Goal: Information Seeking & Learning: Learn about a topic

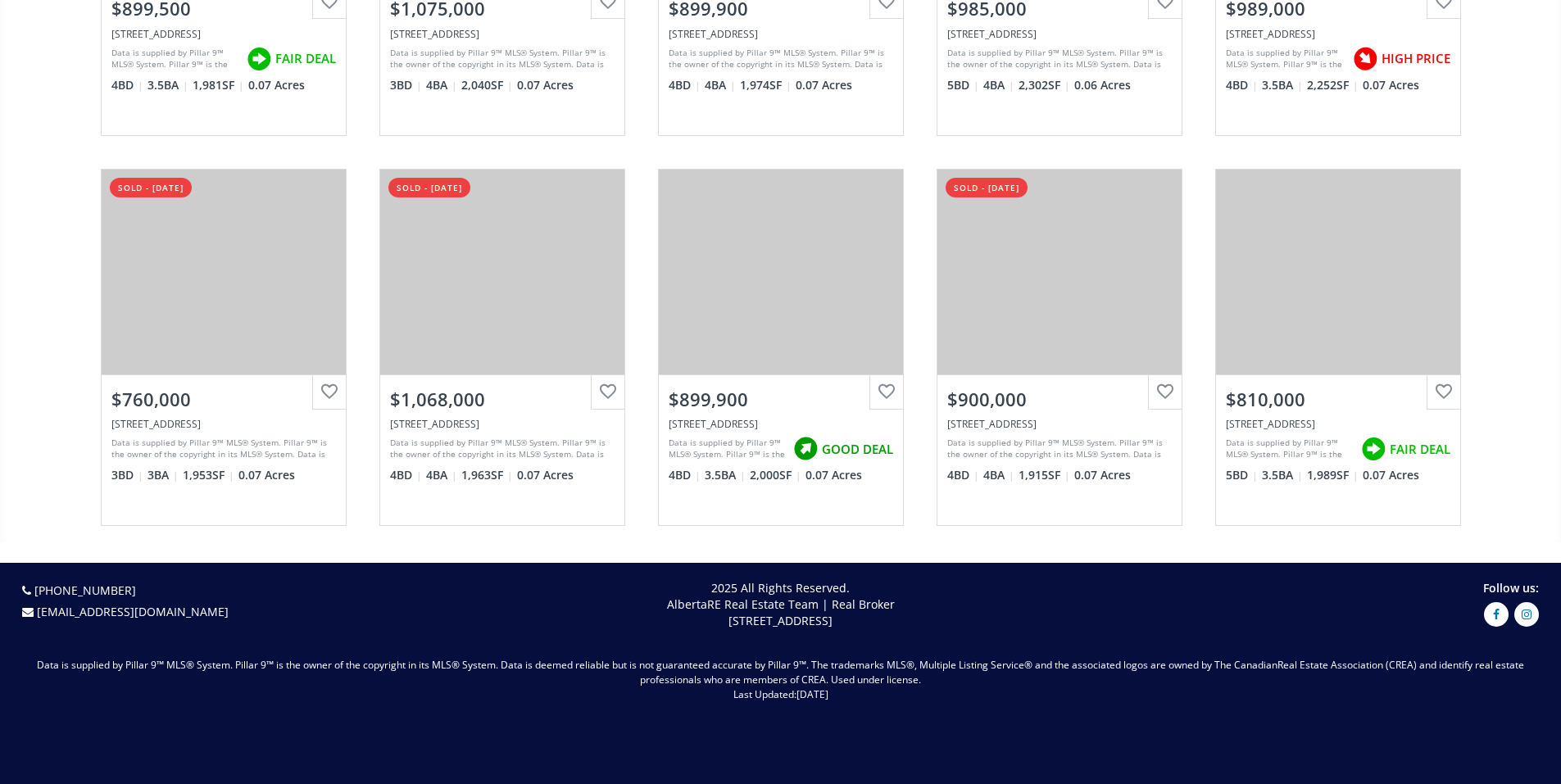
scroll to position [2032, 0]
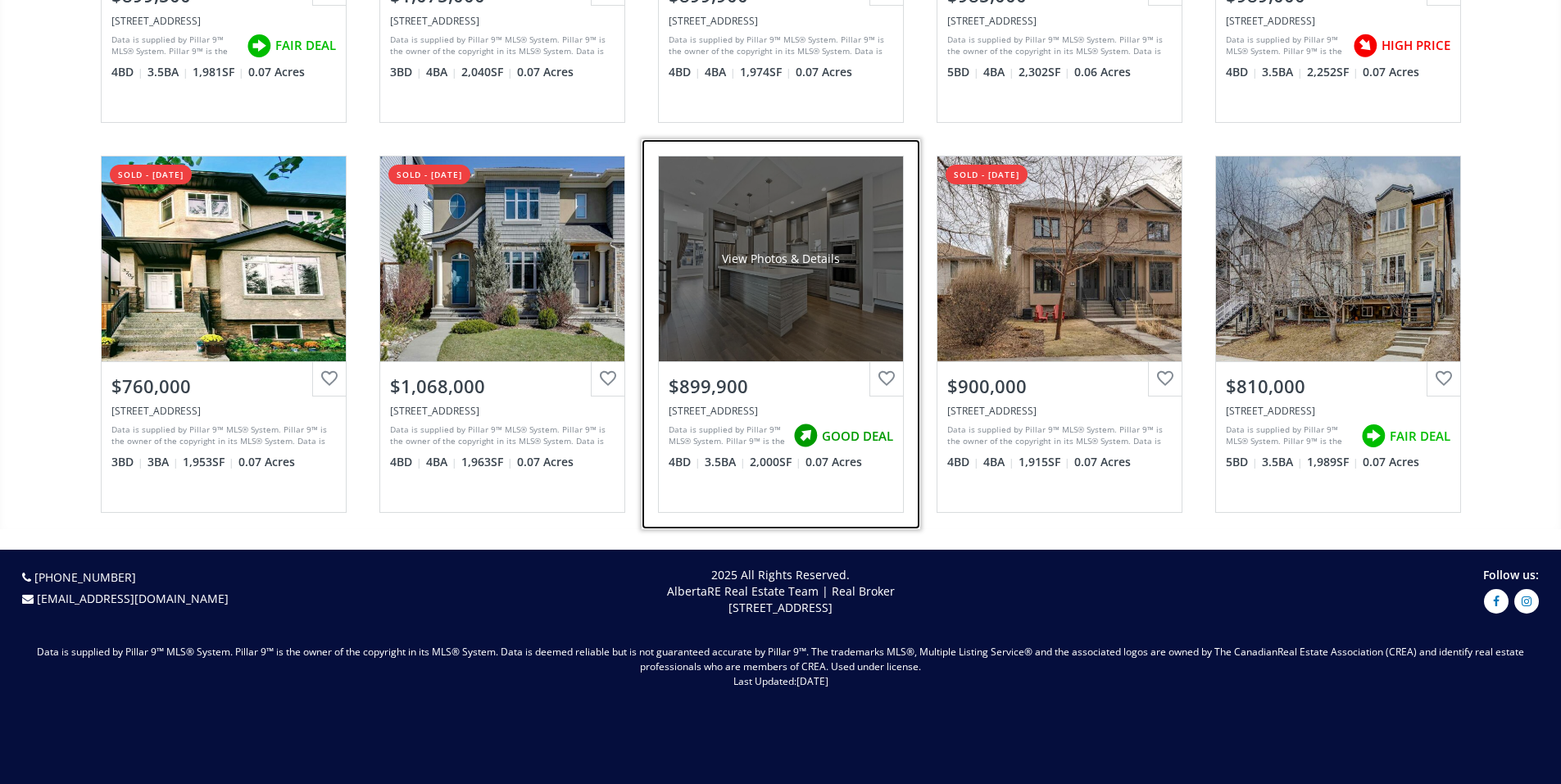
click at [763, 307] on div "View Photos & Details" at bounding box center [780, 259] width 244 height 205
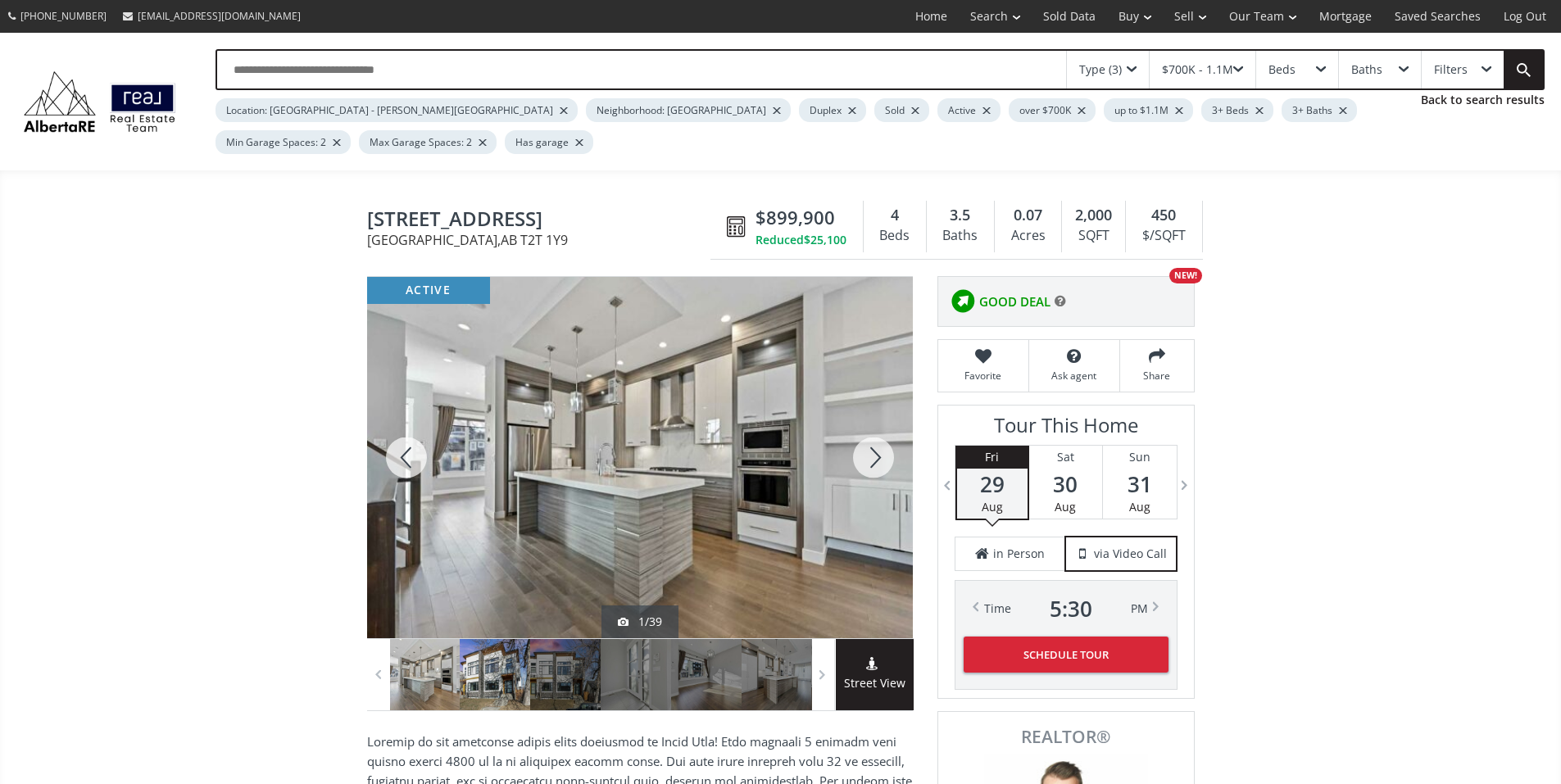
click at [482, 684] on div at bounding box center [495, 674] width 70 height 71
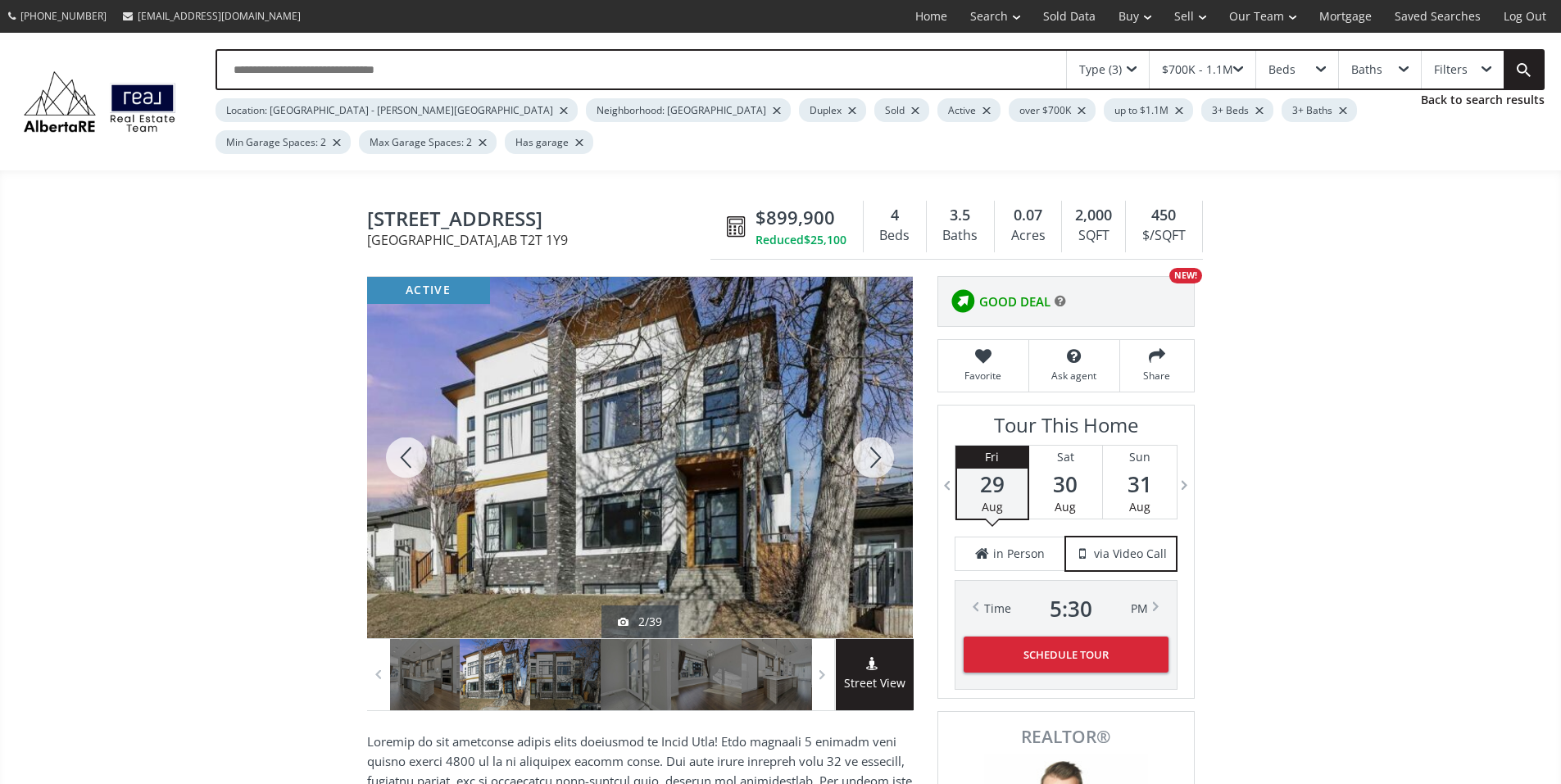
click at [630, 525] on div at bounding box center [640, 457] width 546 height 361
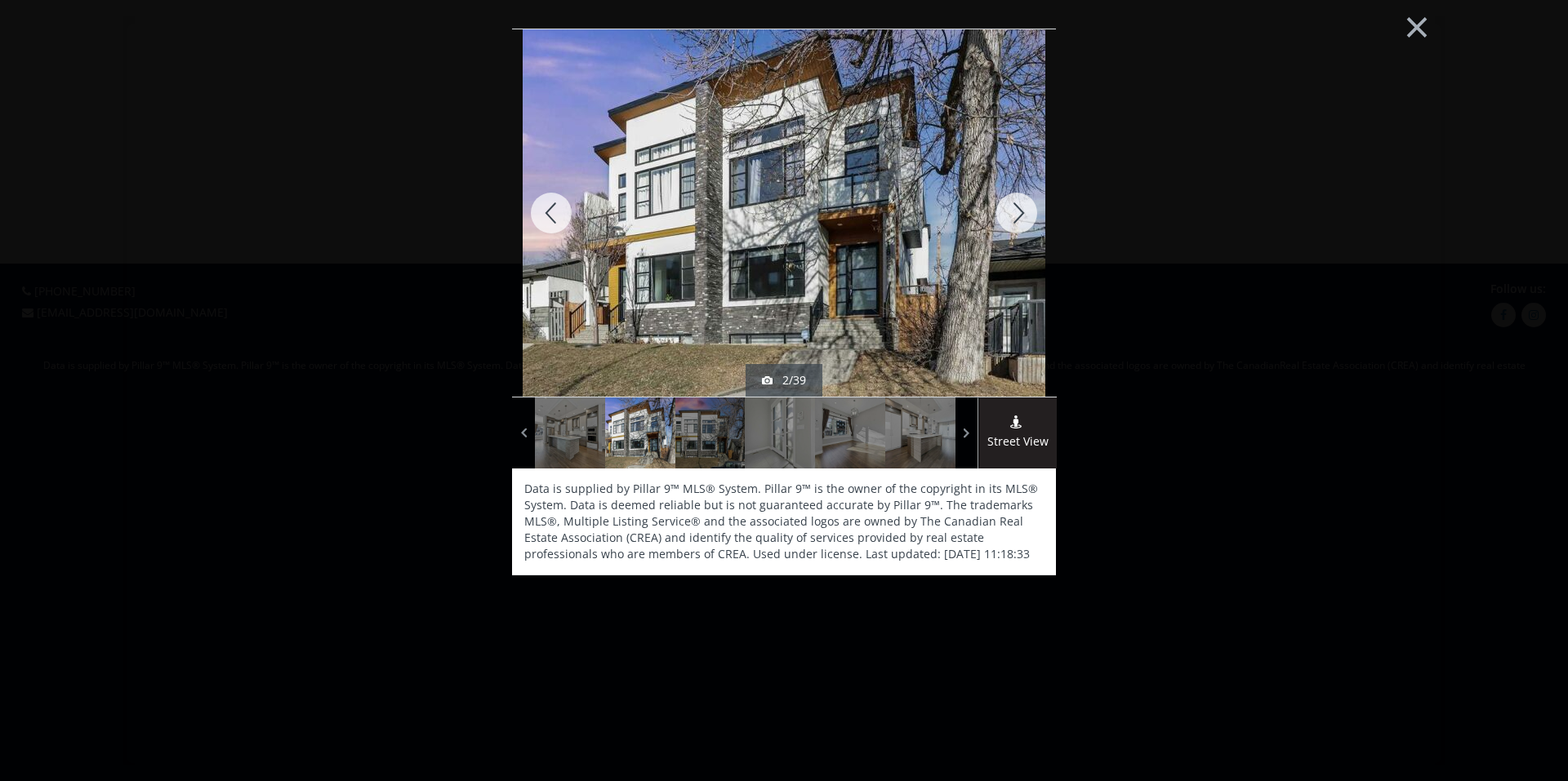
click at [809, 280] on img at bounding box center [784, 213] width 523 height 392
click at [1010, 216] on div at bounding box center [1015, 213] width 78 height 368
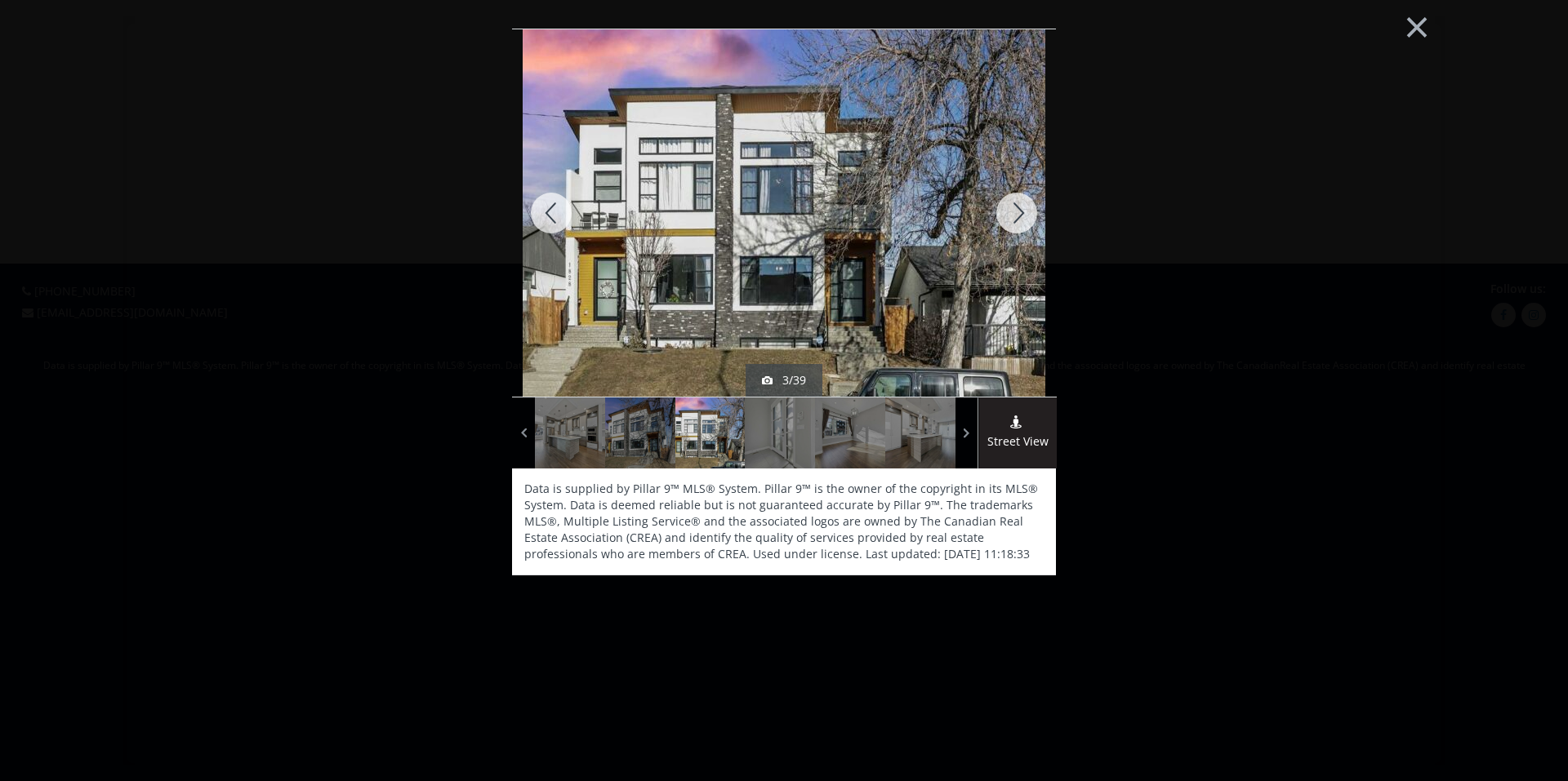
click at [1010, 216] on div at bounding box center [1015, 213] width 78 height 368
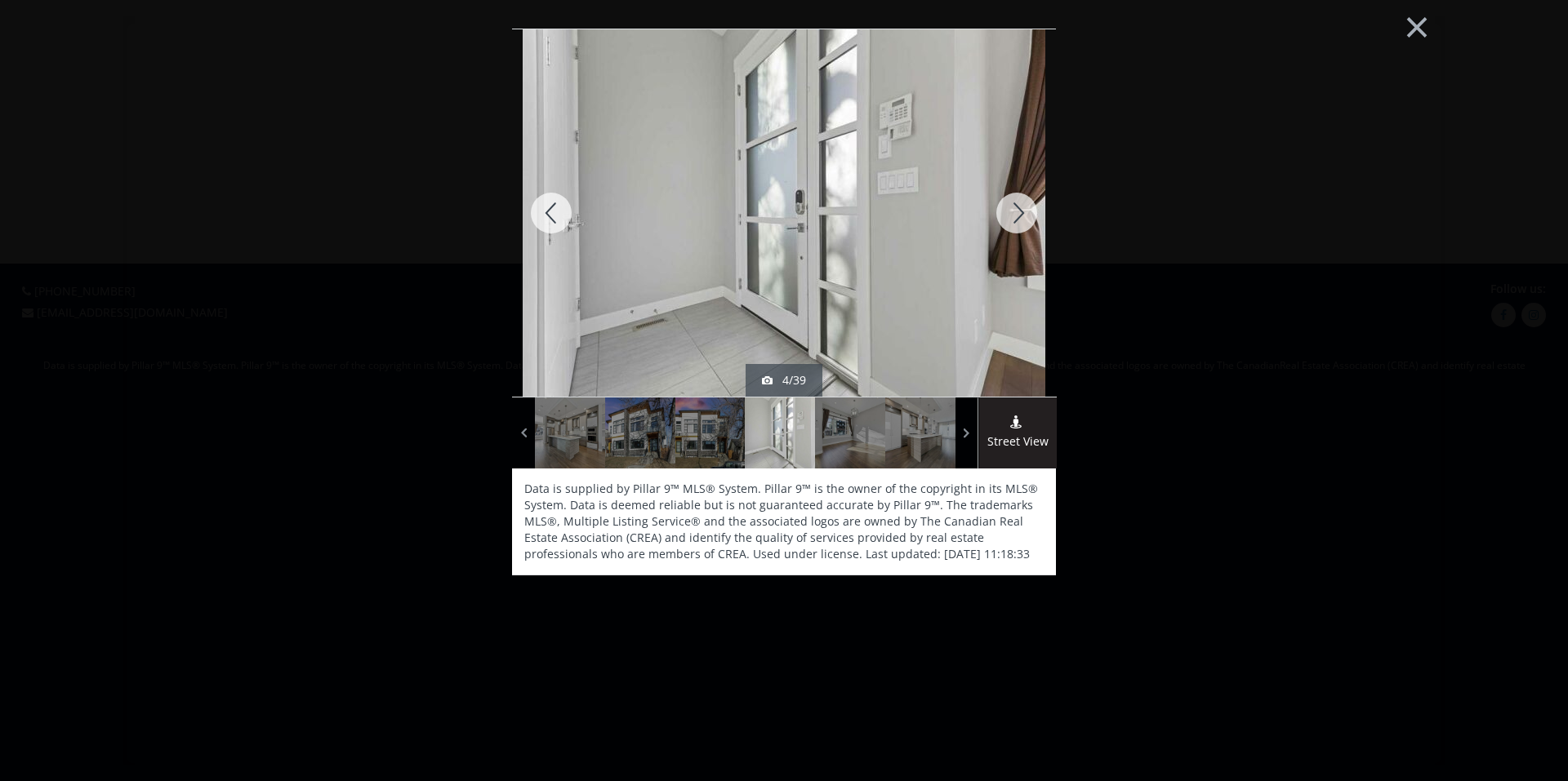
click at [1010, 216] on div at bounding box center [1015, 213] width 78 height 368
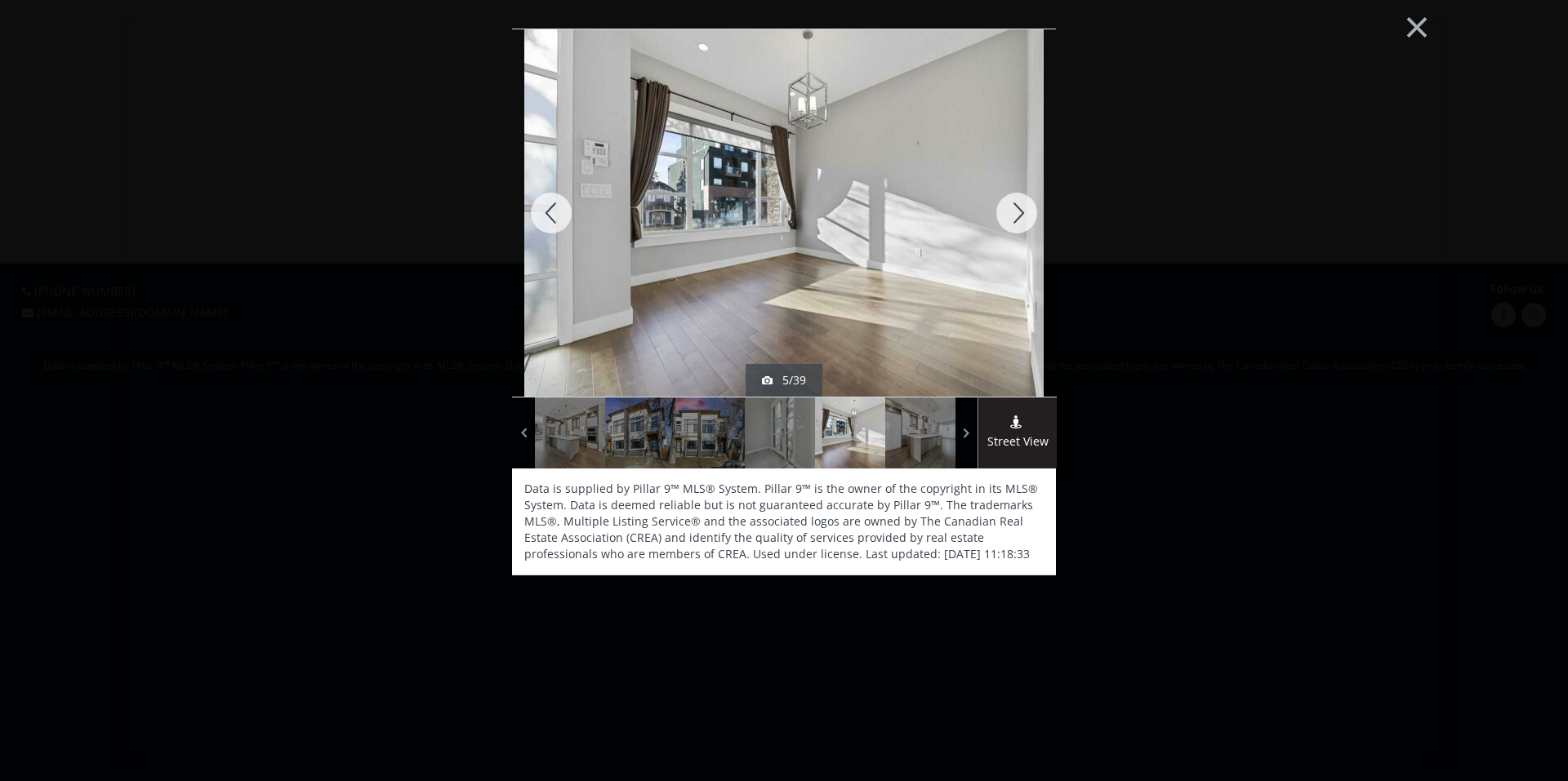
click at [1010, 216] on div at bounding box center [1015, 213] width 78 height 368
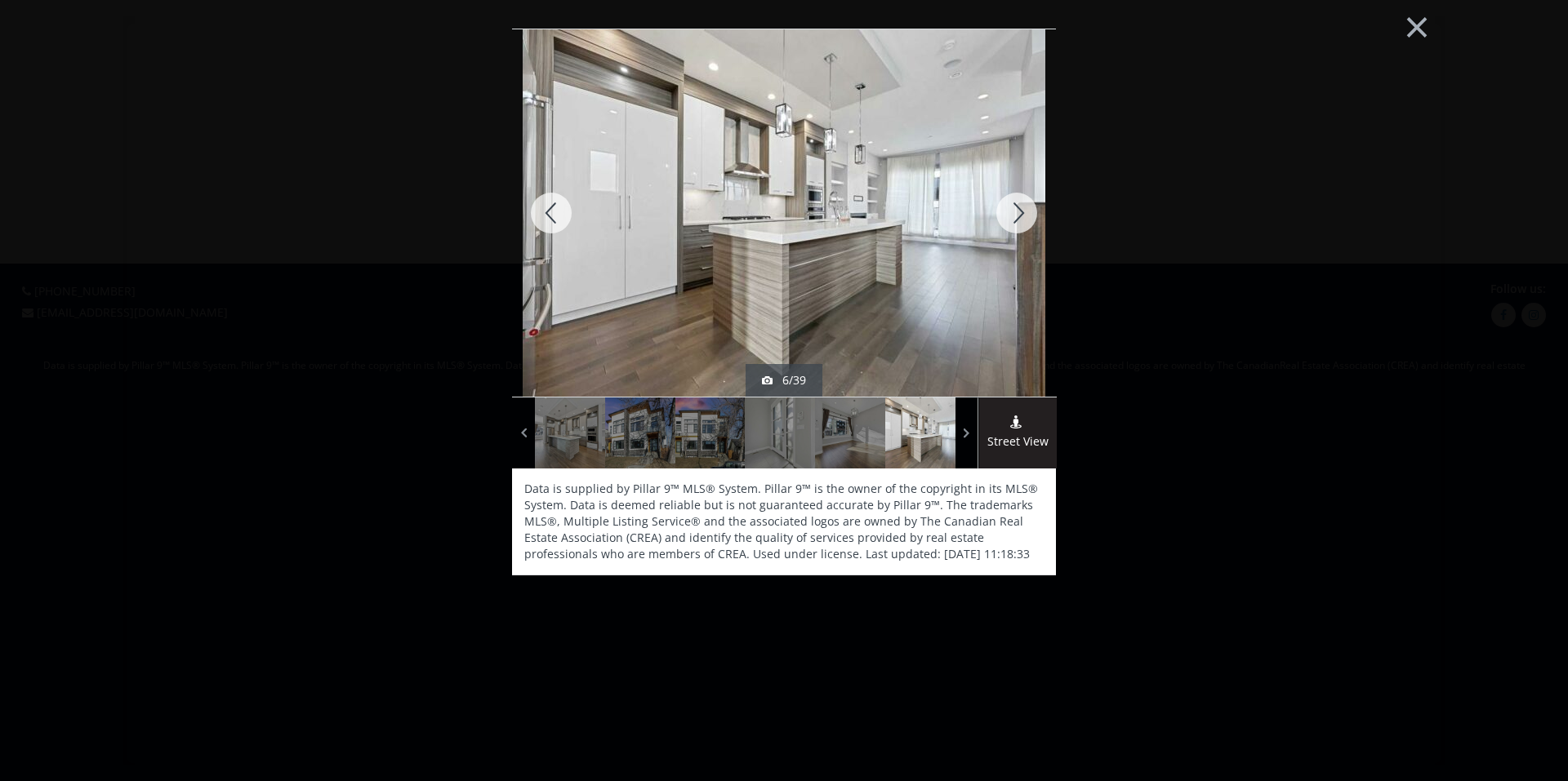
click at [1010, 216] on div at bounding box center [1015, 213] width 78 height 368
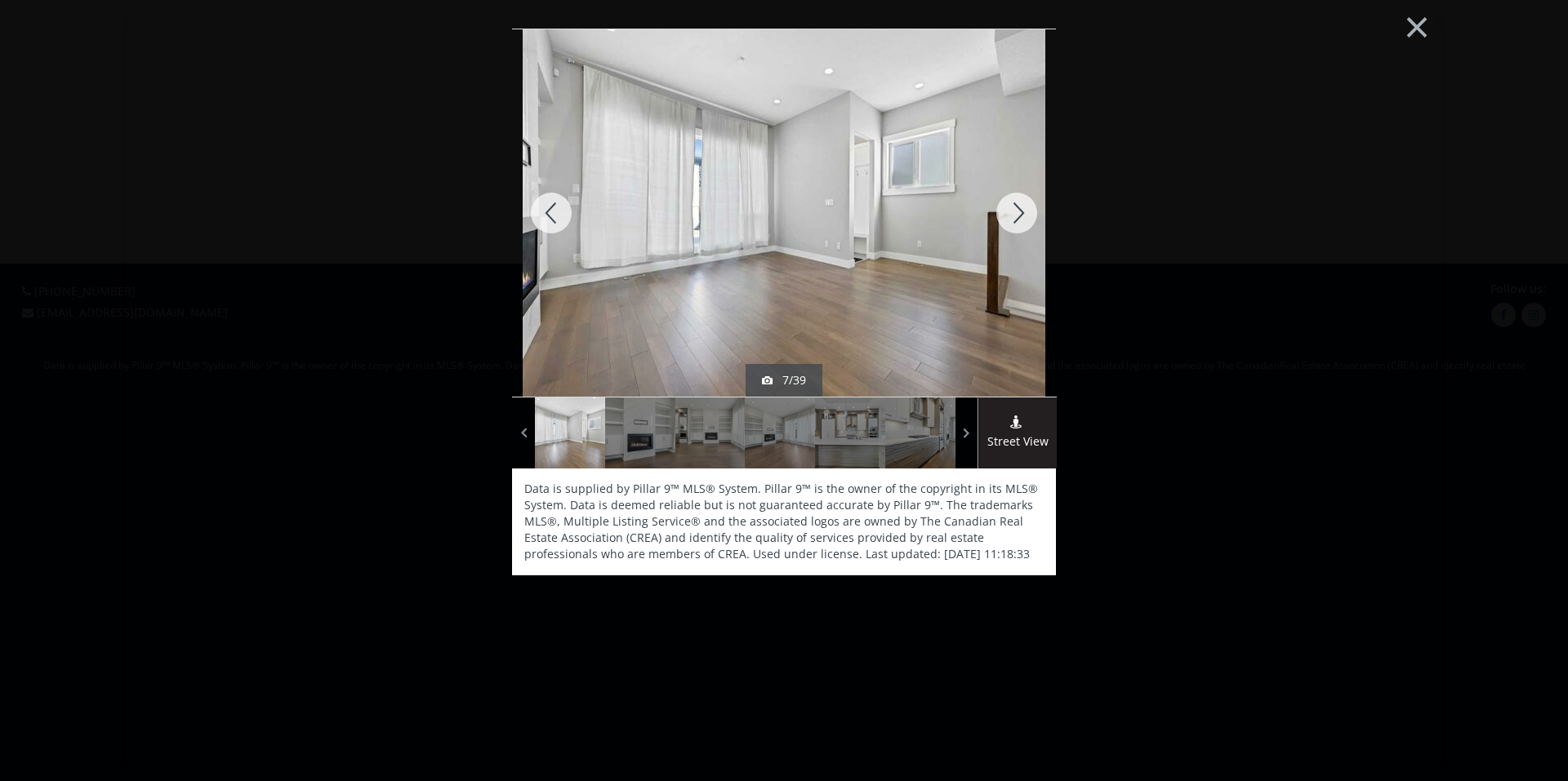
click at [1010, 216] on div at bounding box center [1015, 213] width 78 height 368
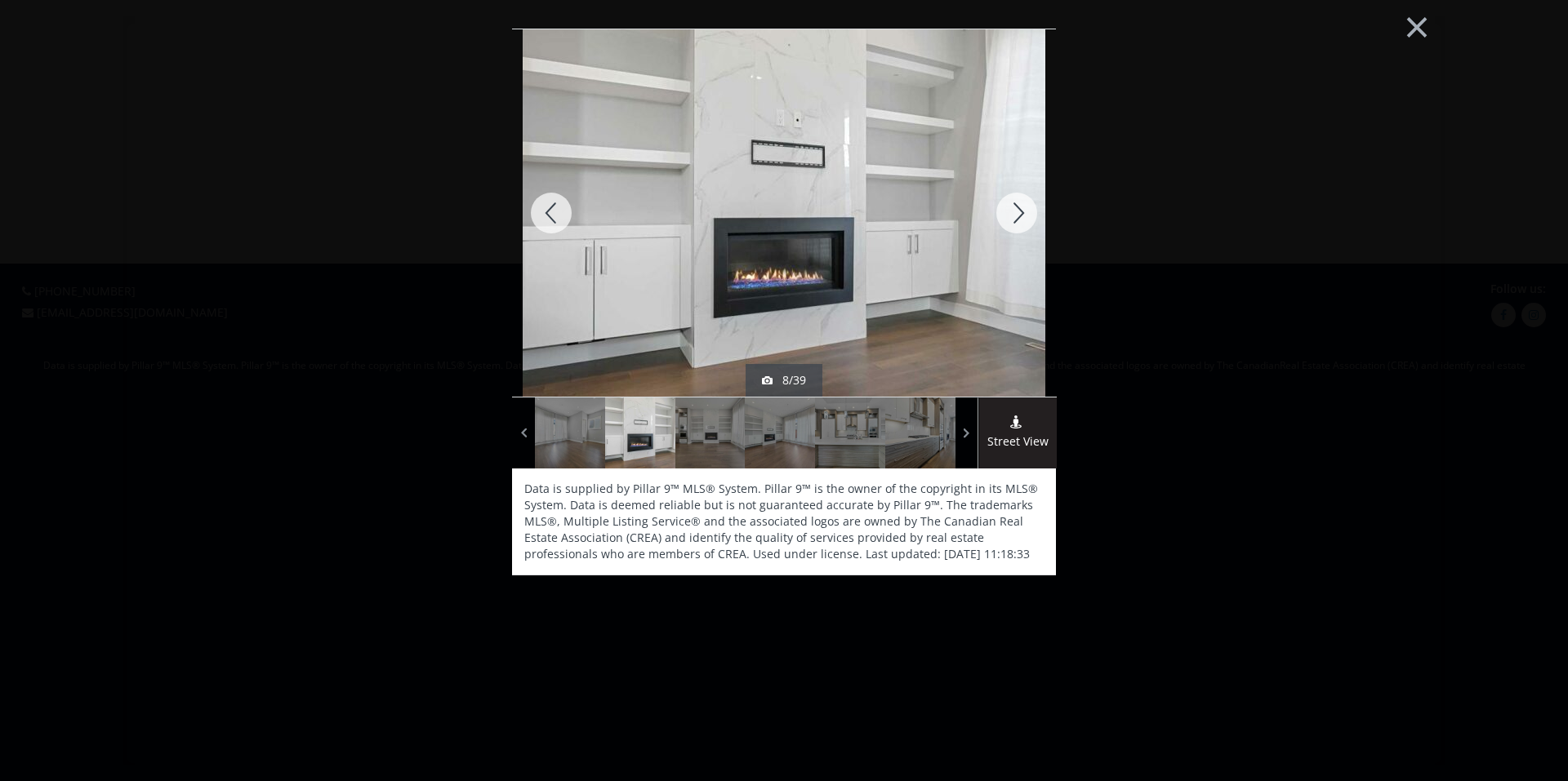
click at [1010, 216] on div at bounding box center [1015, 213] width 78 height 368
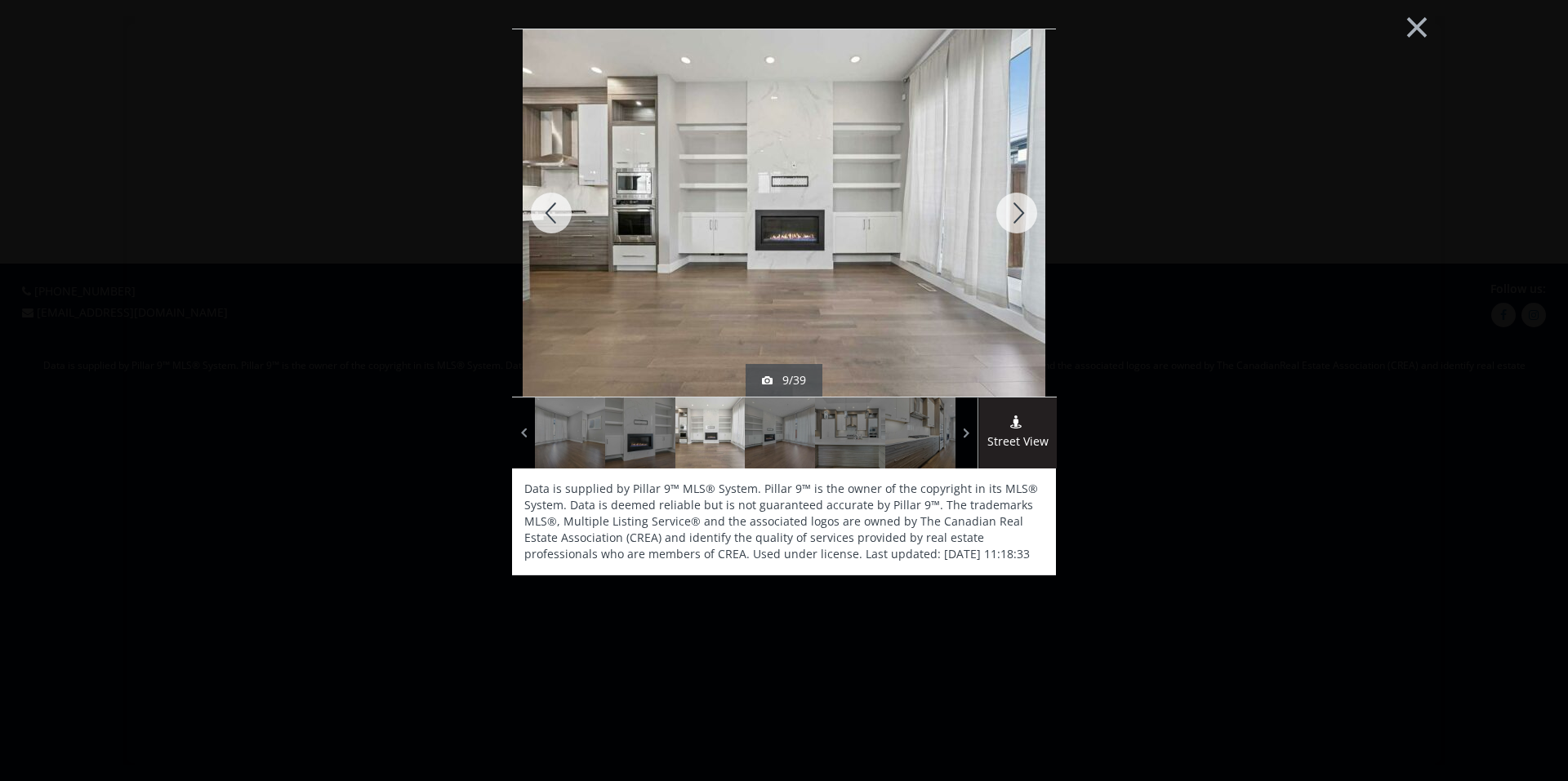
click at [1010, 216] on div at bounding box center [1015, 213] width 78 height 368
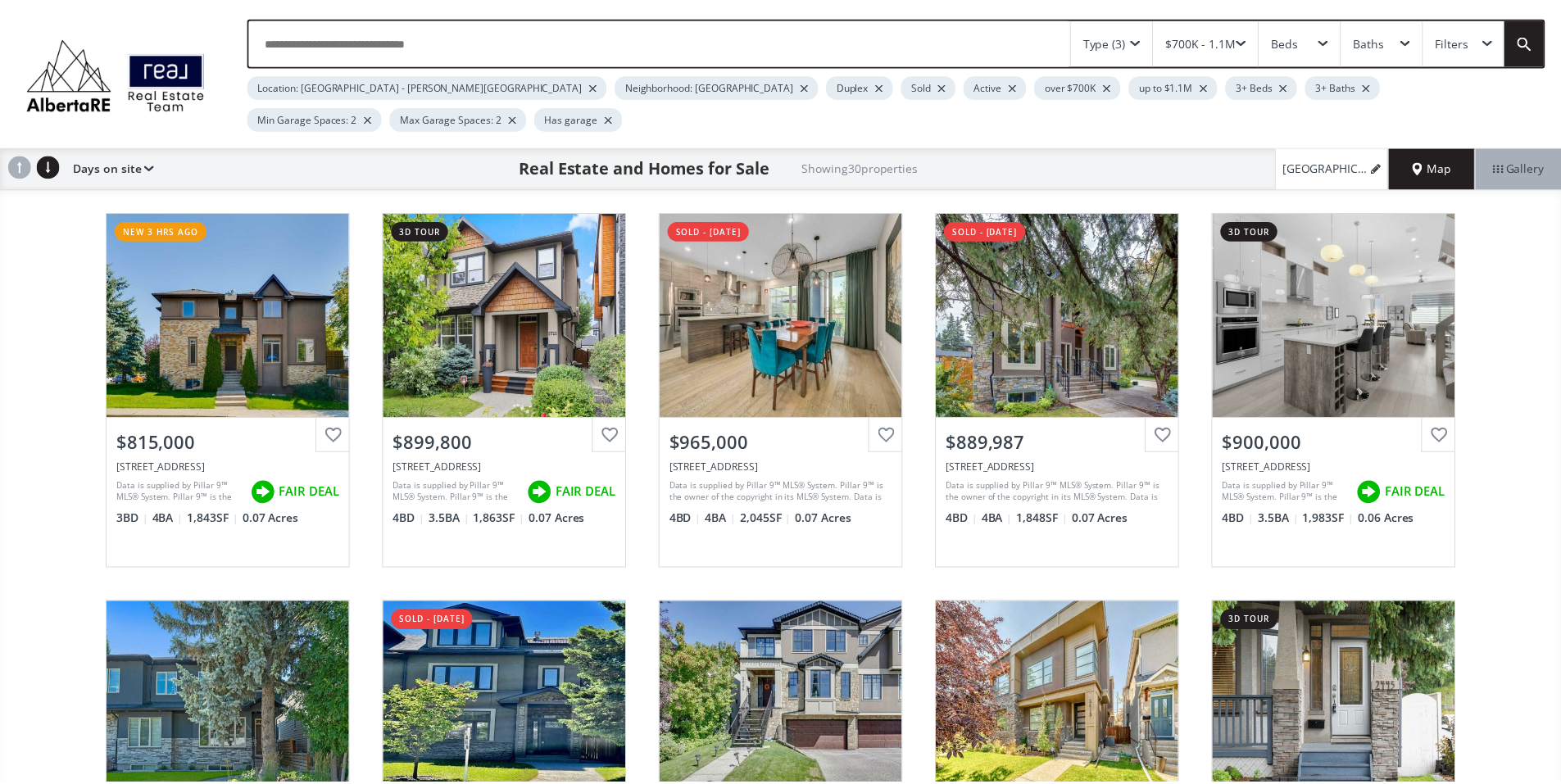
scroll to position [2032, 0]
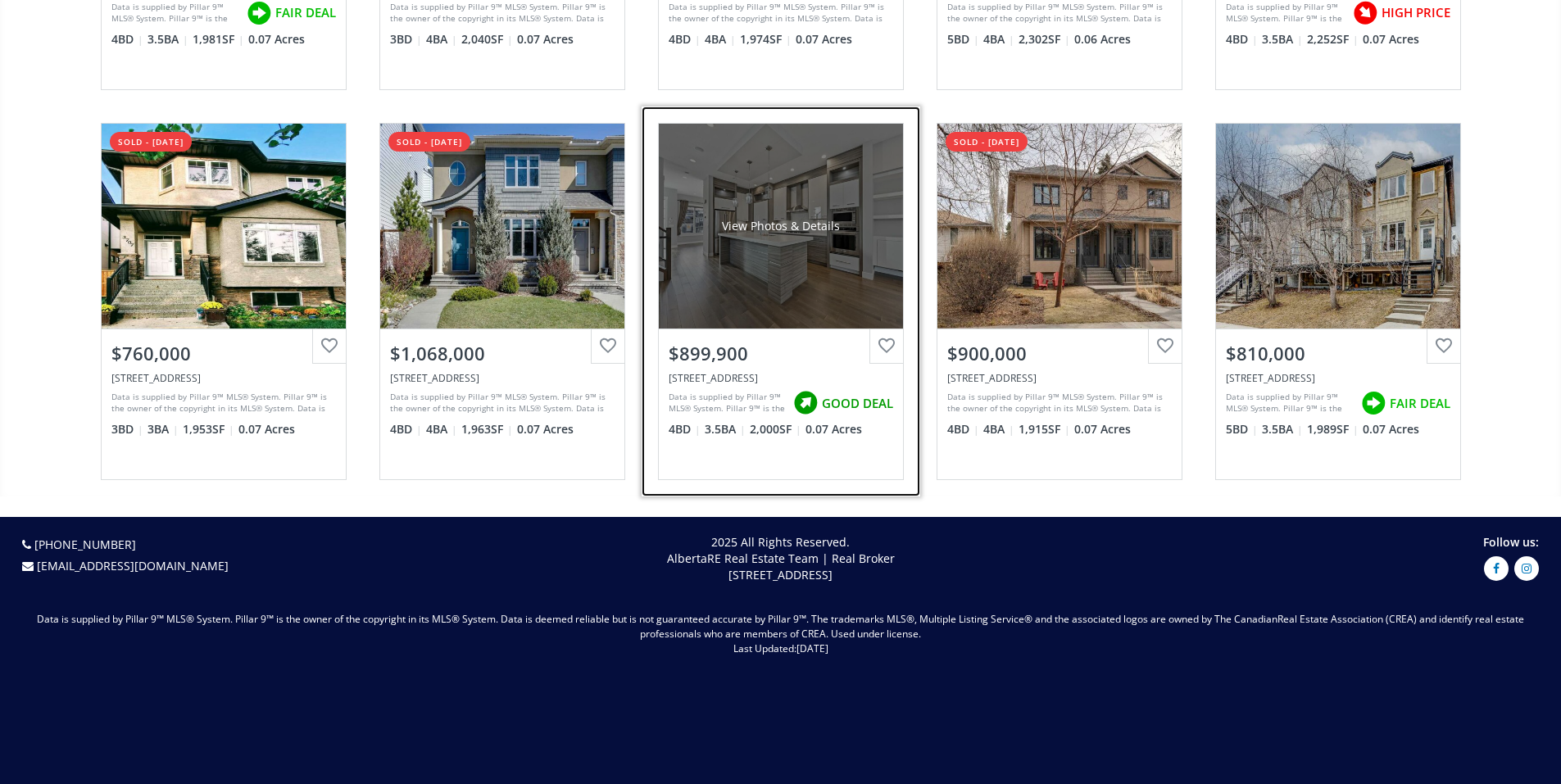
click at [694, 365] on div "$899,900" at bounding box center [780, 354] width 224 height 25
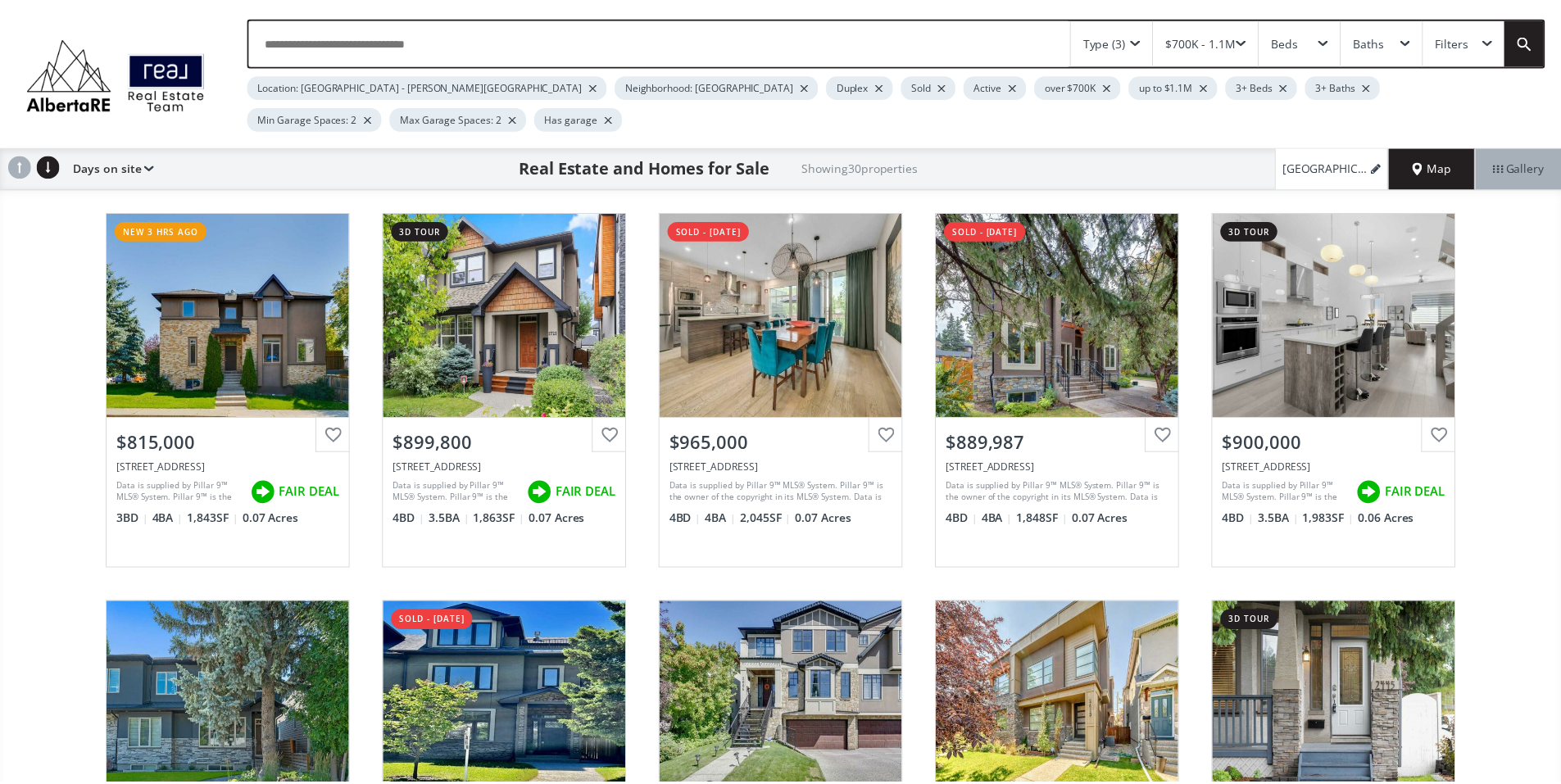
scroll to position [2032, 0]
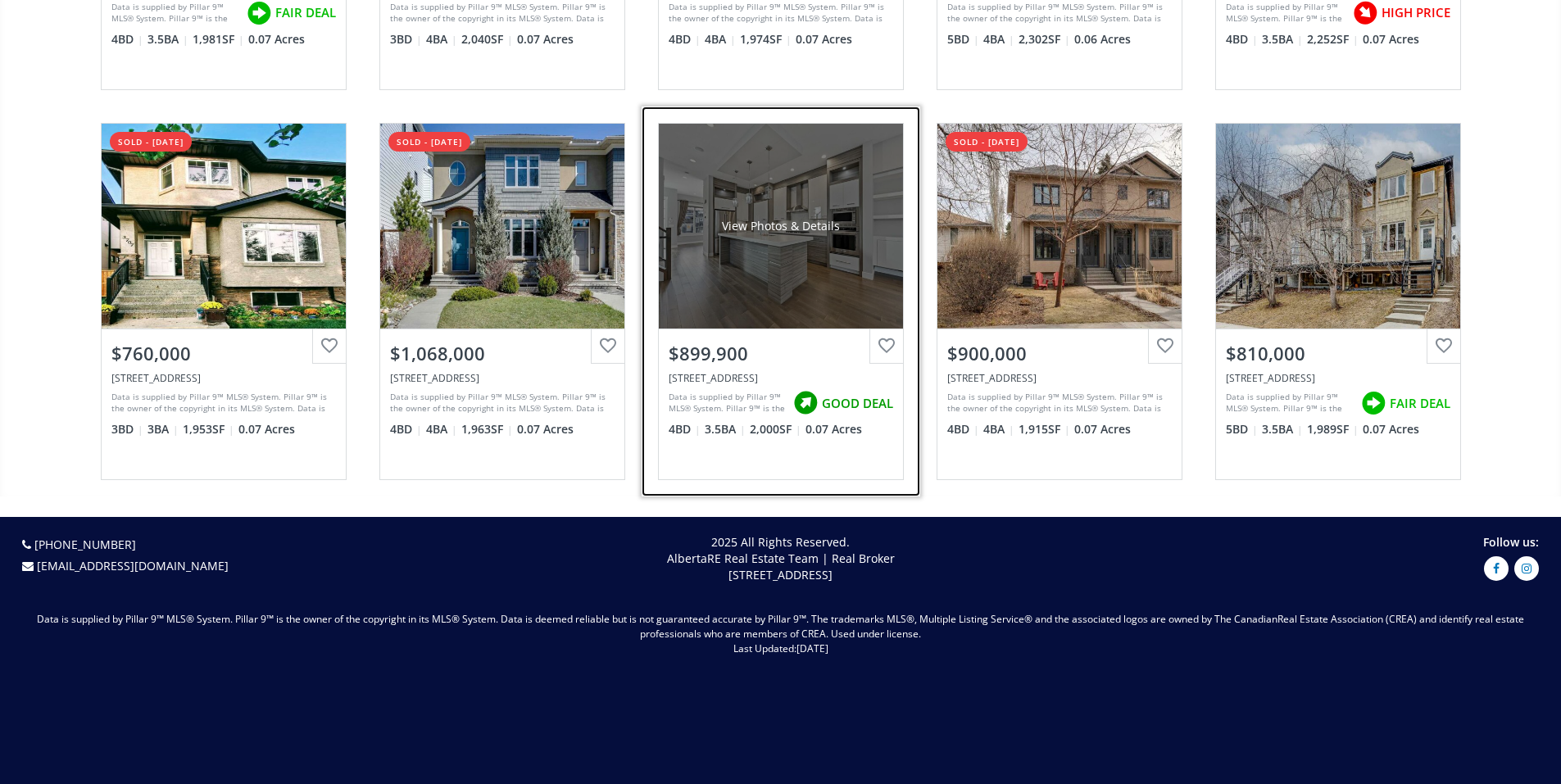
click at [691, 359] on div "$899,900" at bounding box center [780, 354] width 224 height 25
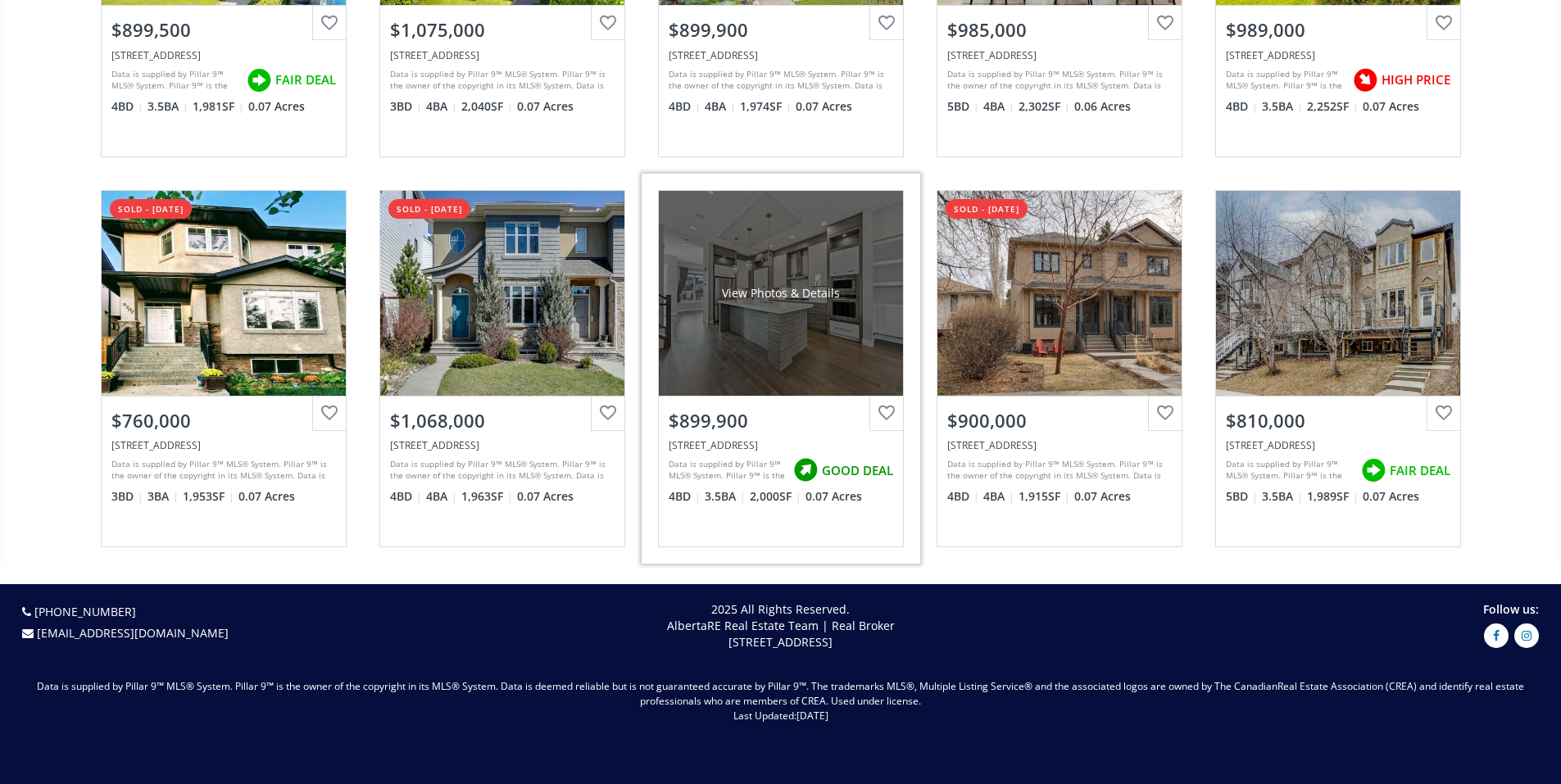
scroll to position [1932, 0]
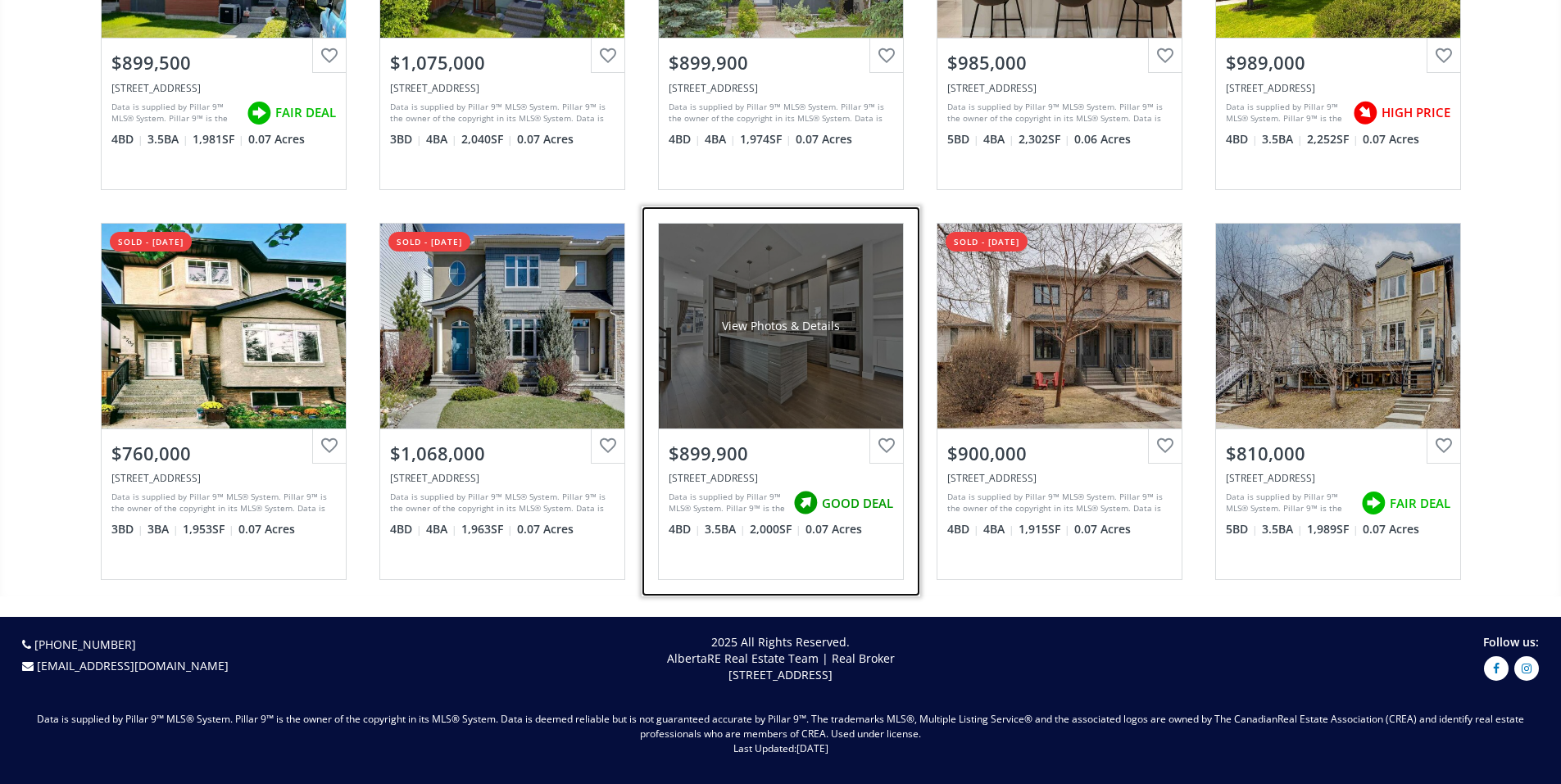
click at [771, 537] on span "2,000 SF" at bounding box center [775, 529] width 51 height 16
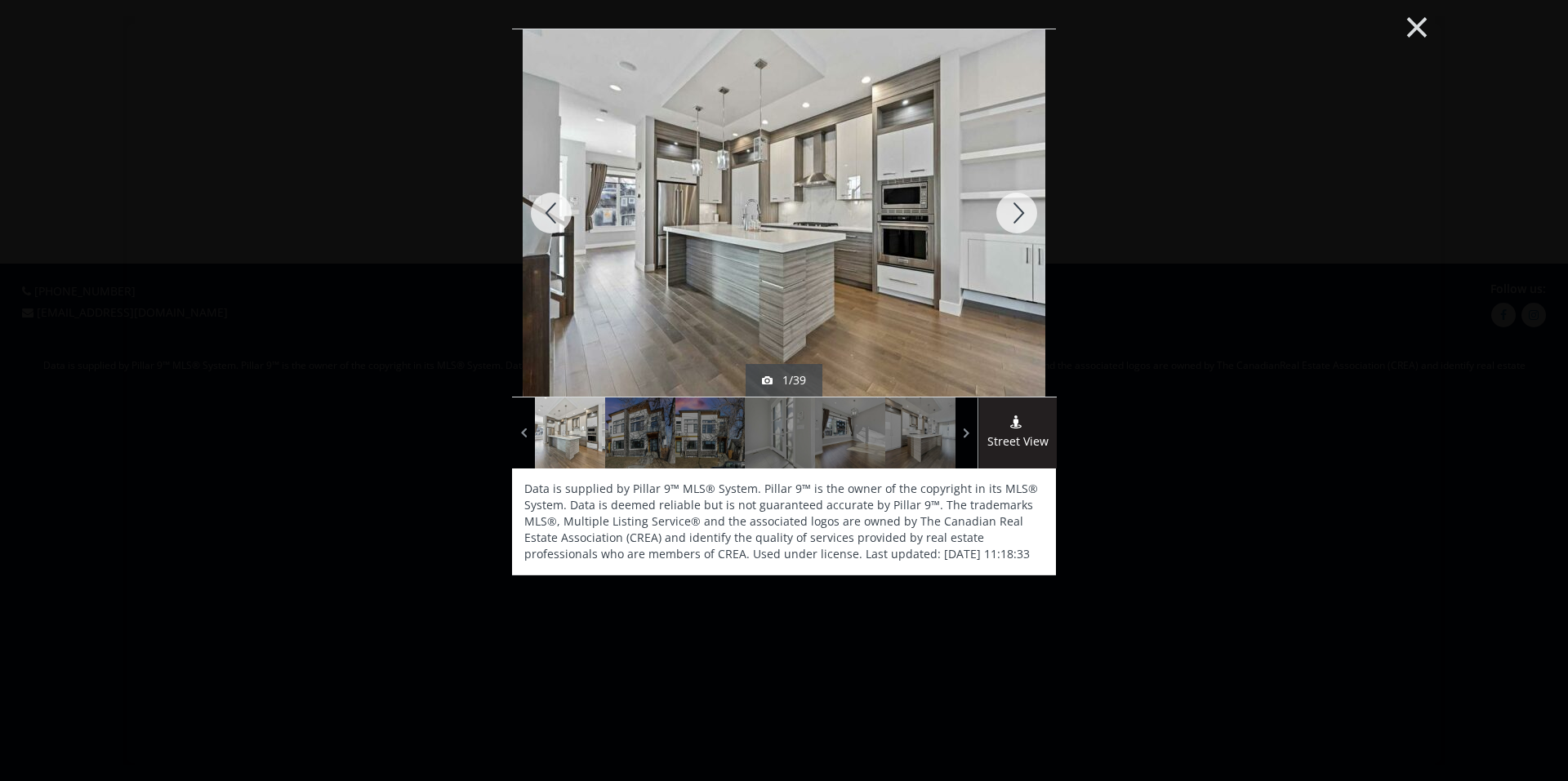
click at [1415, 34] on button "×" at bounding box center [1416, 25] width 90 height 67
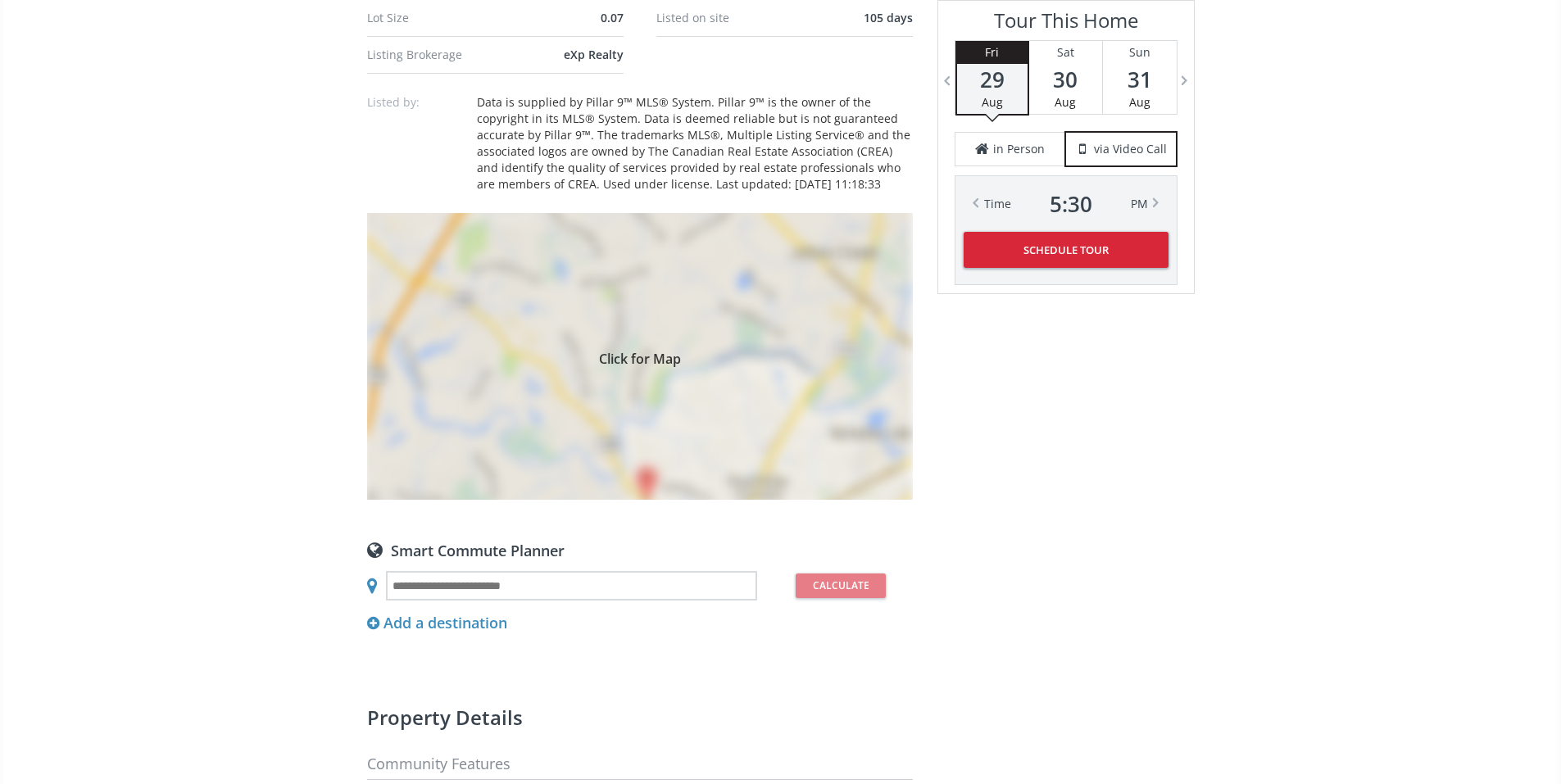
scroll to position [1344, 0]
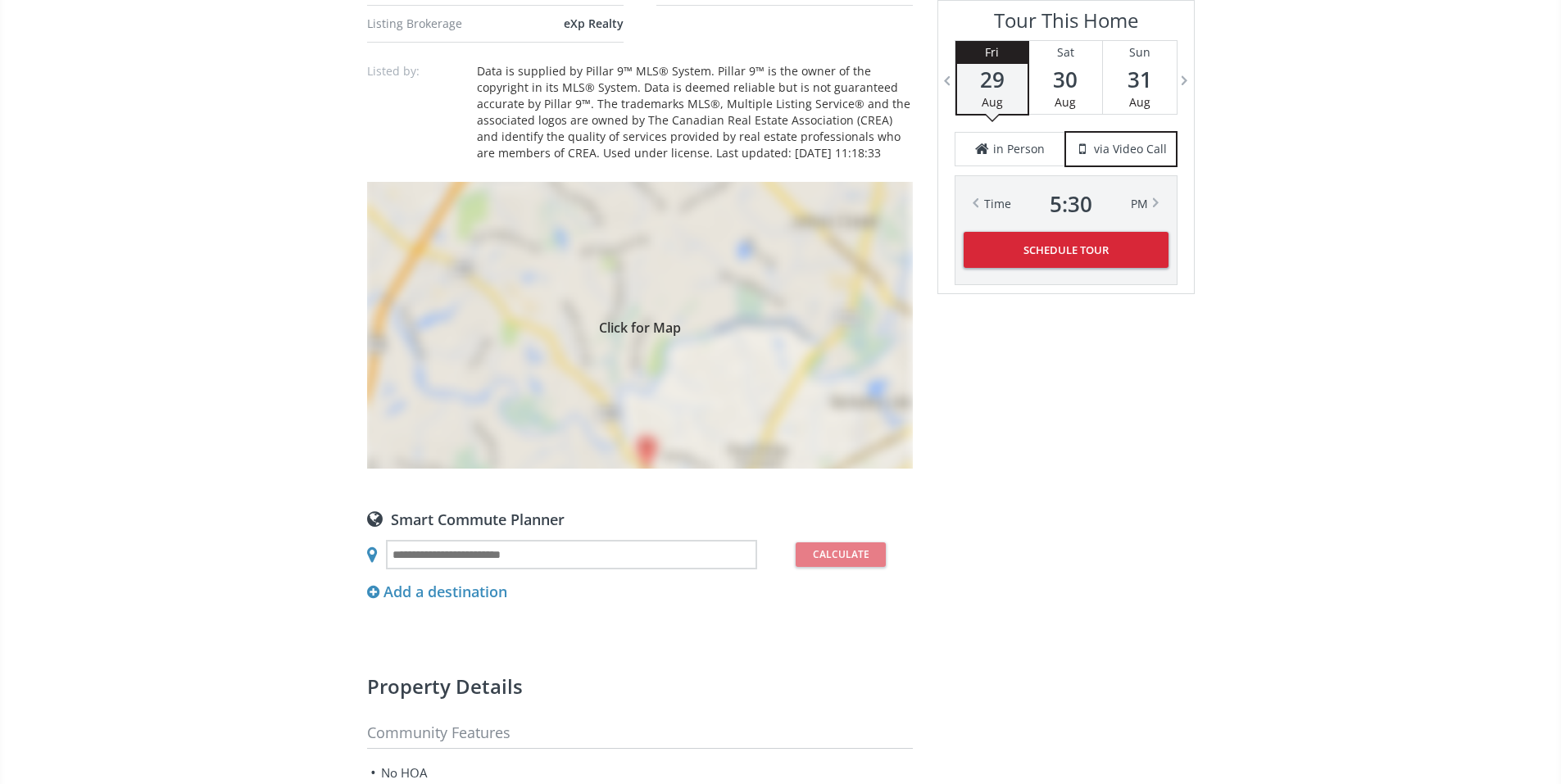
click at [655, 469] on div "Click for Map" at bounding box center [640, 325] width 546 height 287
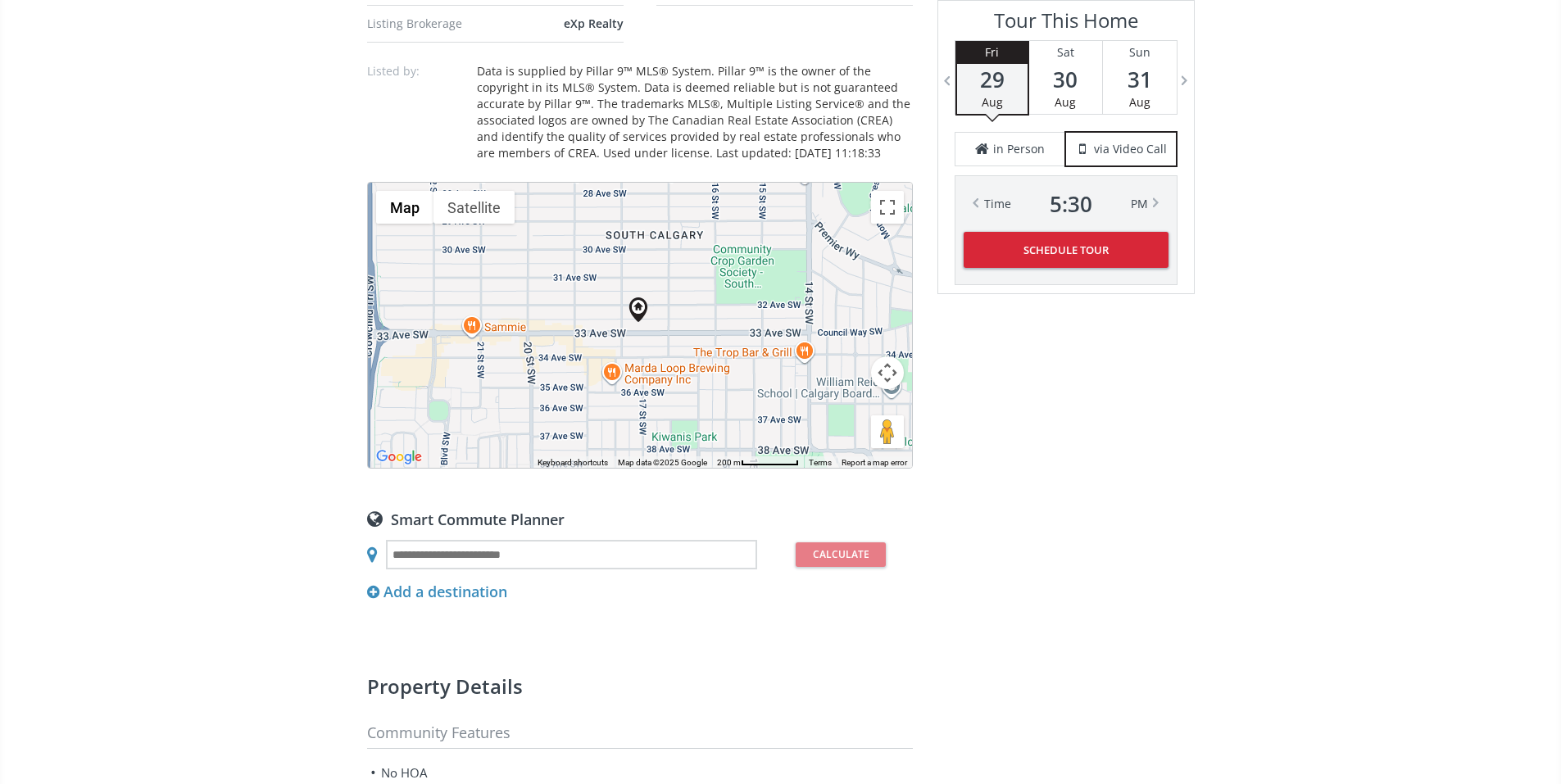
click at [623, 468] on div at bounding box center [640, 325] width 544 height 285
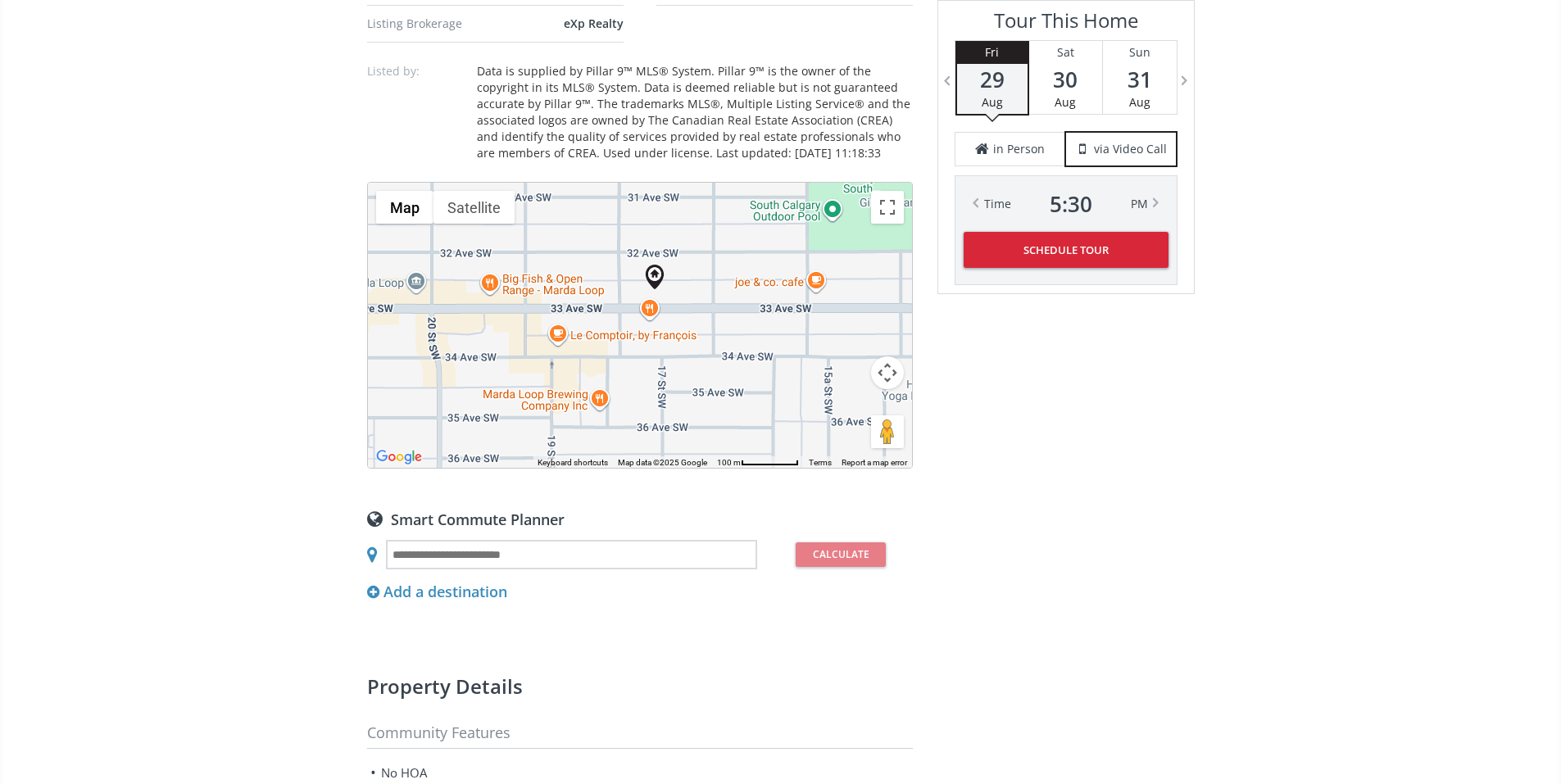
click at [623, 468] on div at bounding box center [640, 325] width 544 height 285
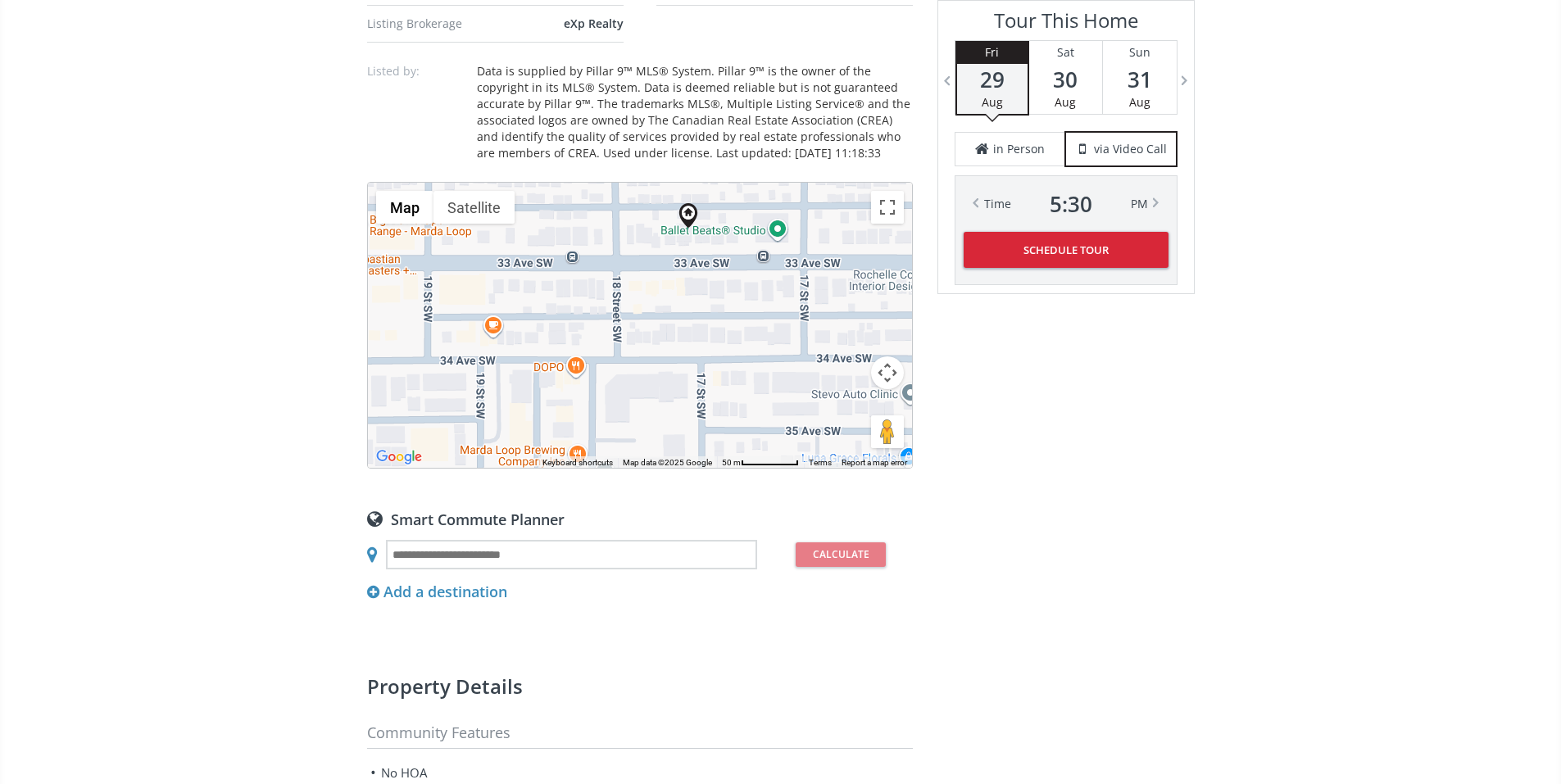
click at [623, 468] on div at bounding box center [640, 325] width 544 height 285
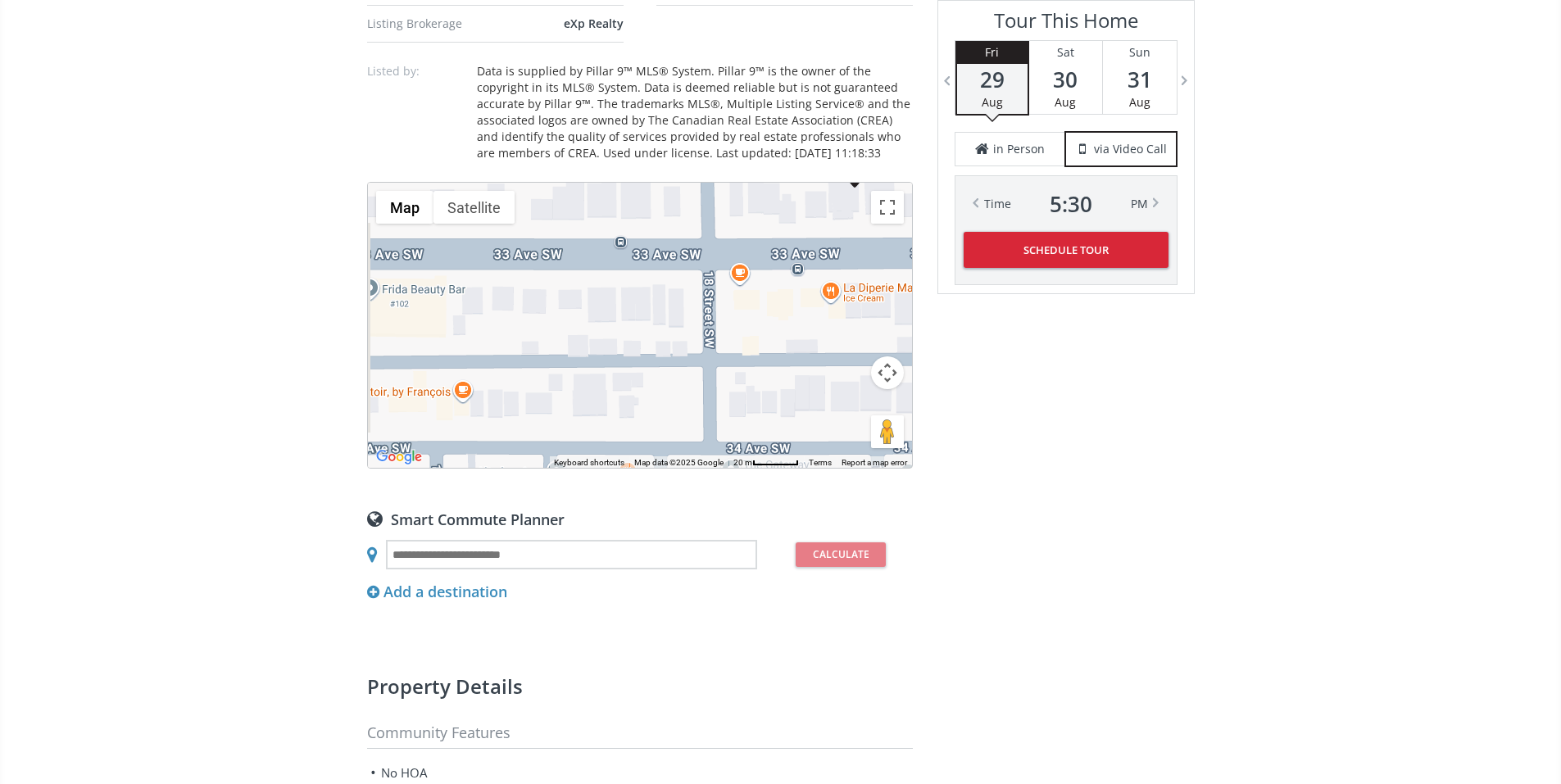
drag, startPoint x: 565, startPoint y: 401, endPoint x: 664, endPoint y: 485, distance: 129.8
click at [664, 468] on div at bounding box center [640, 325] width 544 height 285
click at [542, 452] on div at bounding box center [640, 325] width 544 height 285
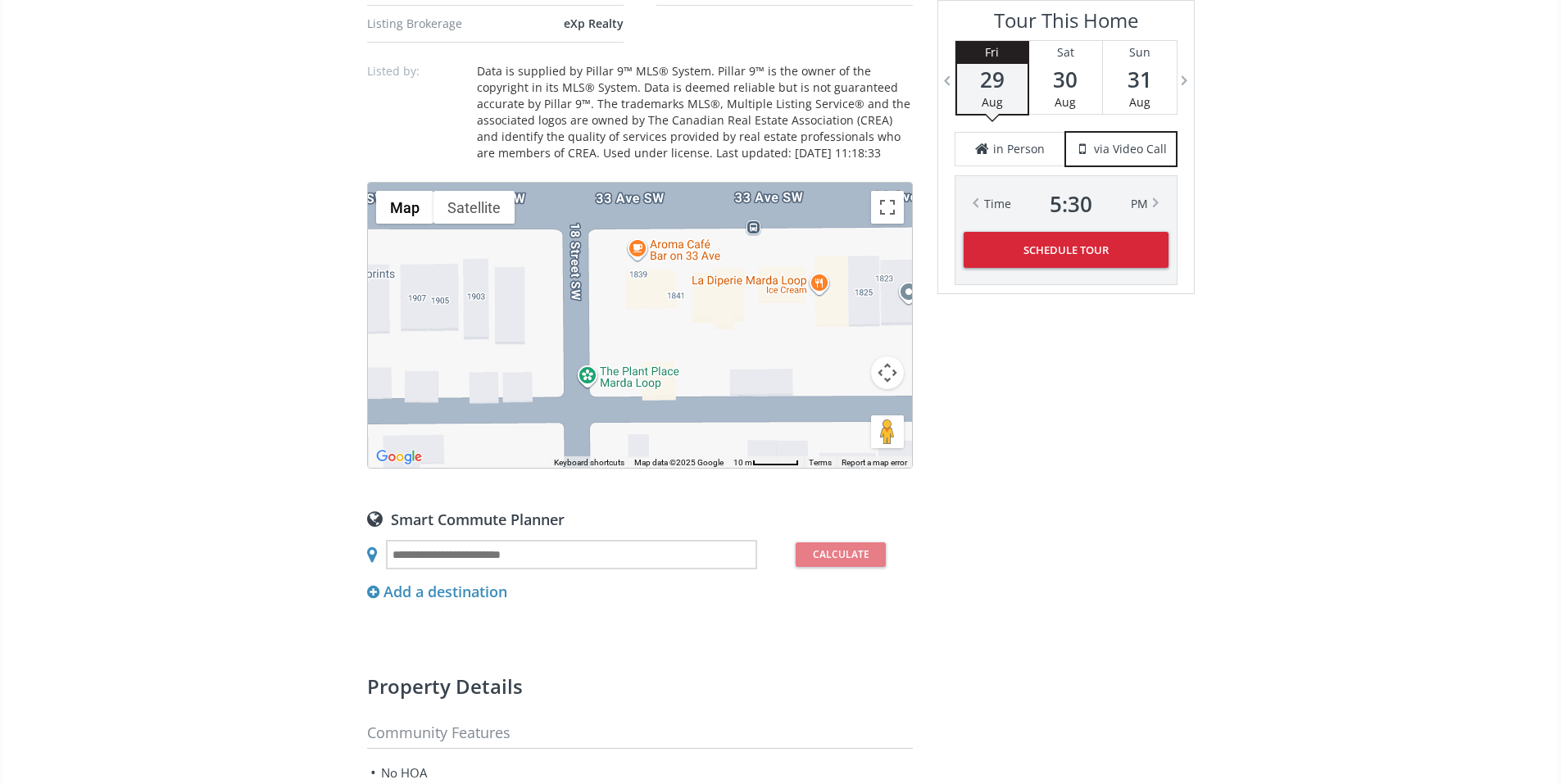
drag, startPoint x: 844, startPoint y: 481, endPoint x: 543, endPoint y: 475, distance: 301.1
click at [543, 468] on div at bounding box center [640, 325] width 544 height 285
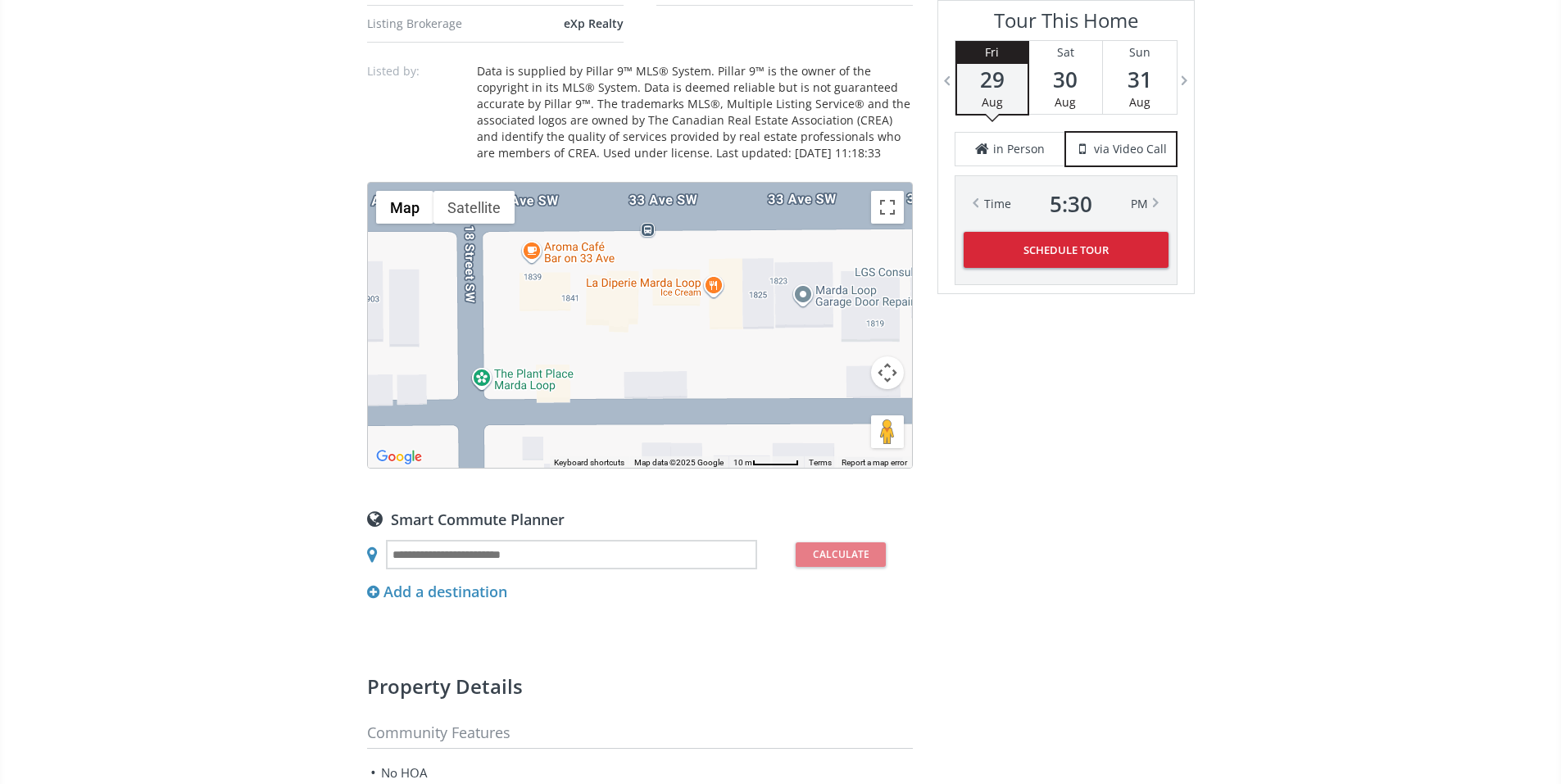
drag, startPoint x: 847, startPoint y: 474, endPoint x: 735, endPoint y: 477, distance: 112.0
click at [735, 468] on div at bounding box center [640, 325] width 544 height 285
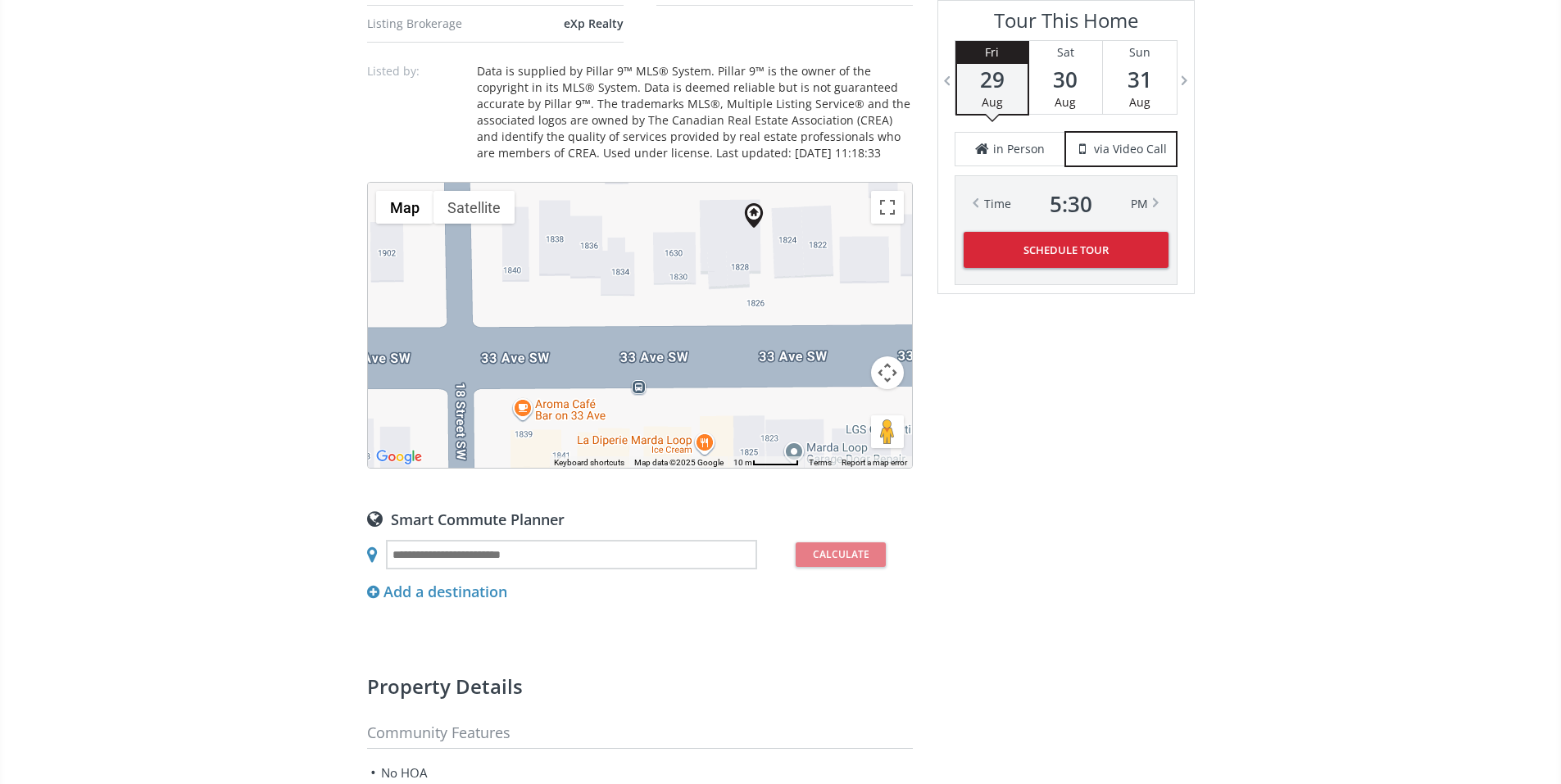
drag, startPoint x: 718, startPoint y: 391, endPoint x: 720, endPoint y: 551, distance: 160.0
click at [720, 468] on div at bounding box center [640, 325] width 544 height 285
click at [762, 468] on div at bounding box center [640, 325] width 544 height 285
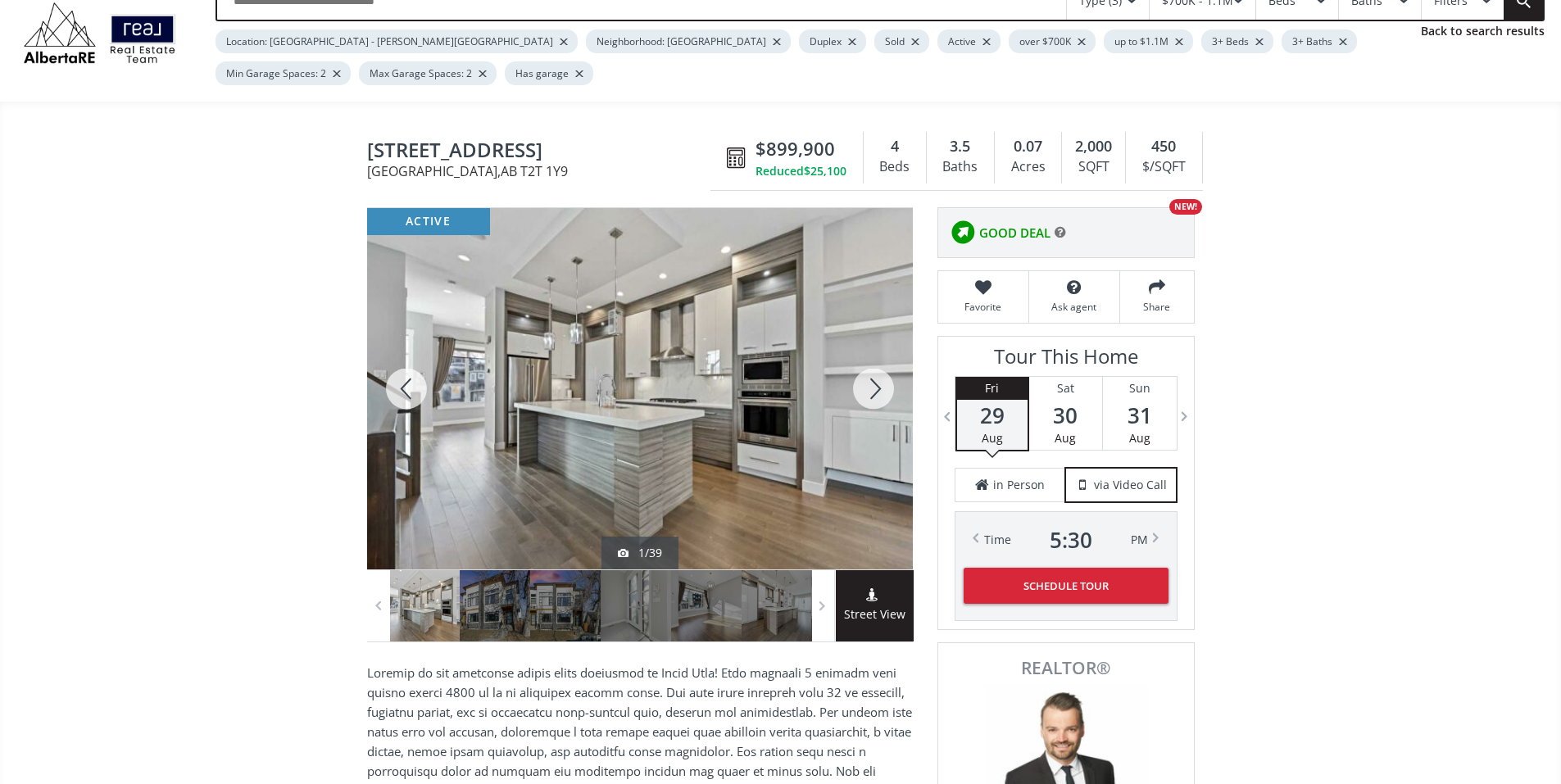
scroll to position [0, 0]
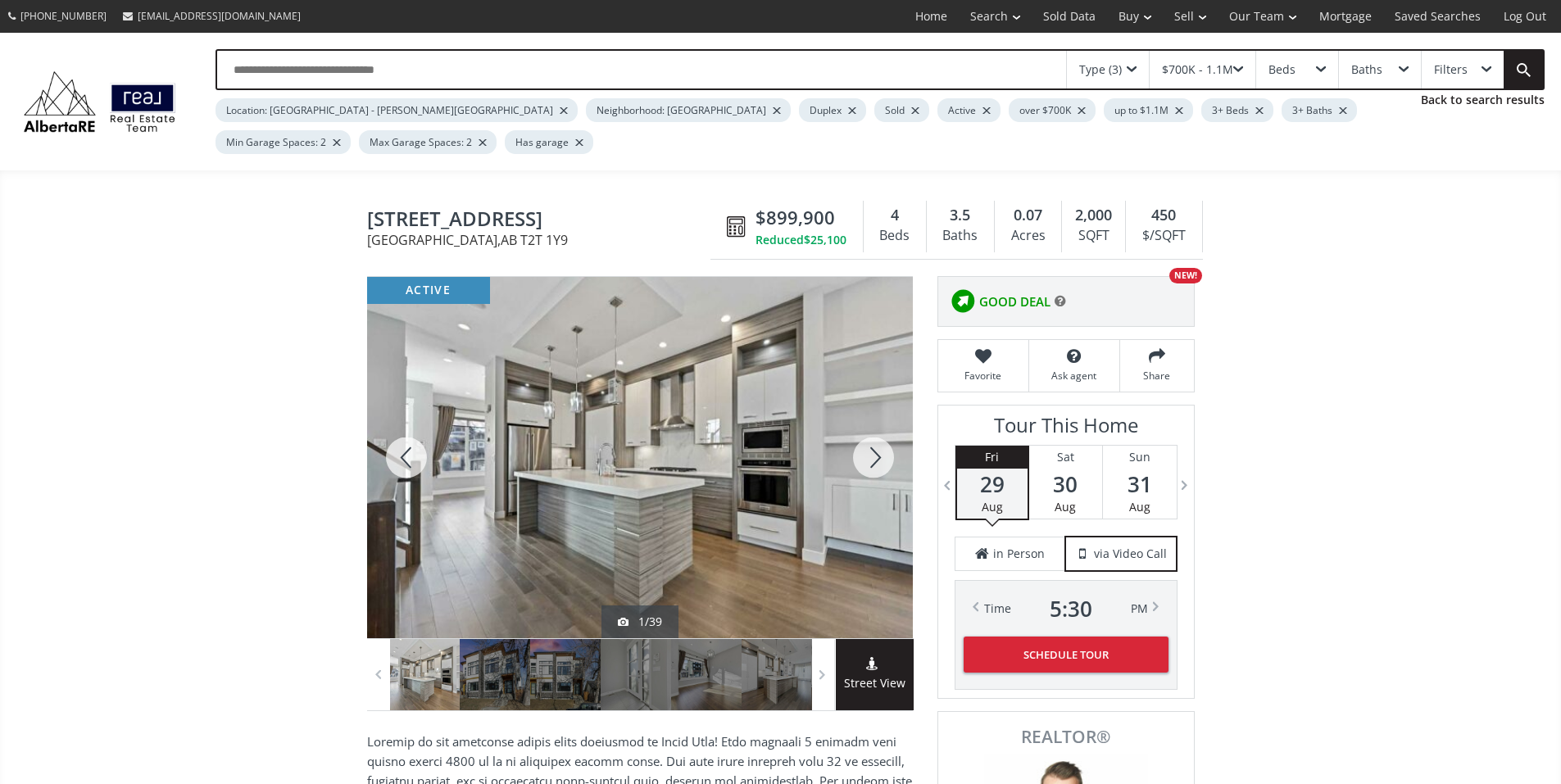
drag, startPoint x: 573, startPoint y: 231, endPoint x: 361, endPoint y: 239, distance: 212.2
copy span "[STREET_ADDRESS]"
